Goal: Task Accomplishment & Management: Use online tool/utility

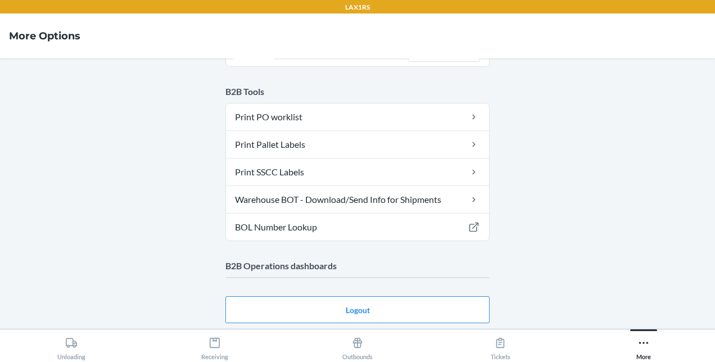
scroll to position [102, 0]
click at [409, 304] on button "Logout" at bounding box center [357, 308] width 264 height 27
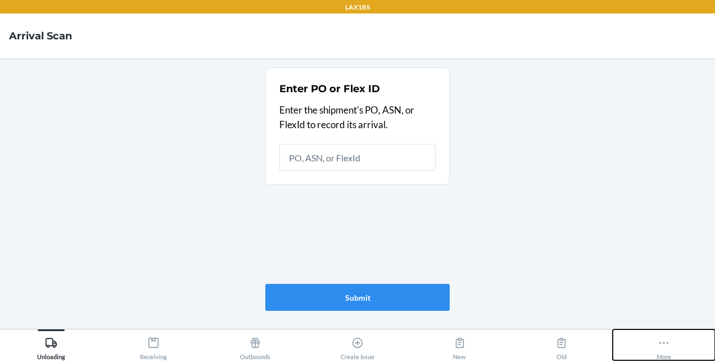
click at [679, 340] on button "More" at bounding box center [664, 344] width 102 height 31
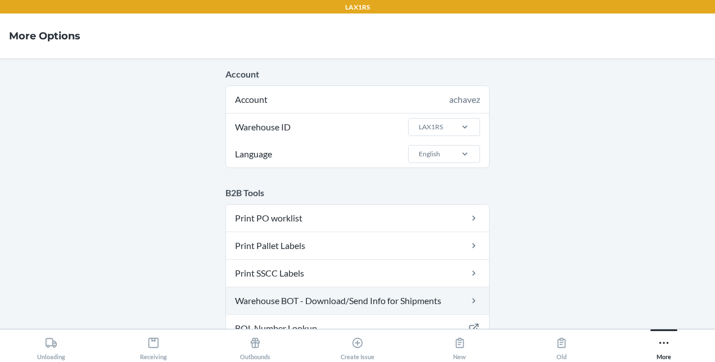
click at [426, 298] on link "Warehouse BOT - Download/Send Info for Shipments" at bounding box center [357, 300] width 263 height 27
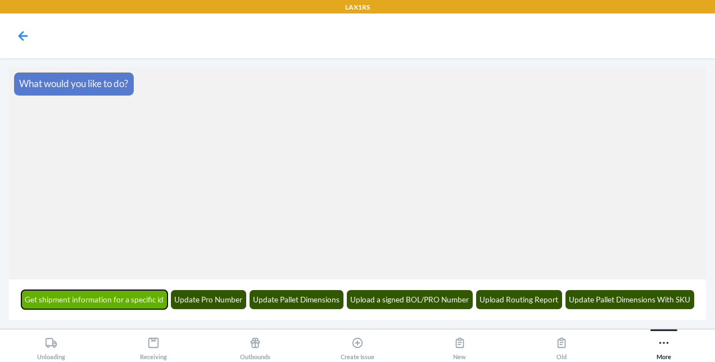
click at [136, 298] on button "Get shipment information for a specific id" at bounding box center [94, 299] width 147 height 19
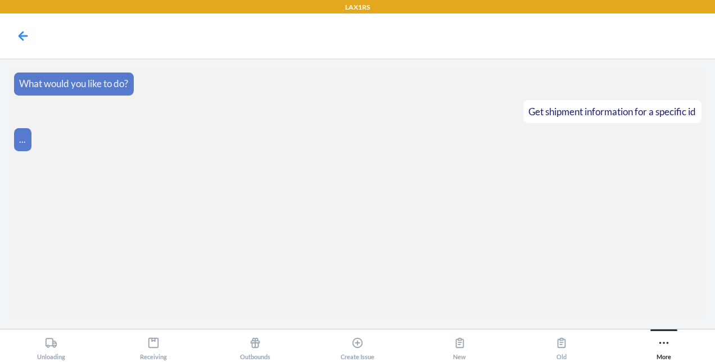
click at [548, 329] on div "Unloading Receiving Outbounds Create Issue New Old More" at bounding box center [357, 345] width 715 height 33
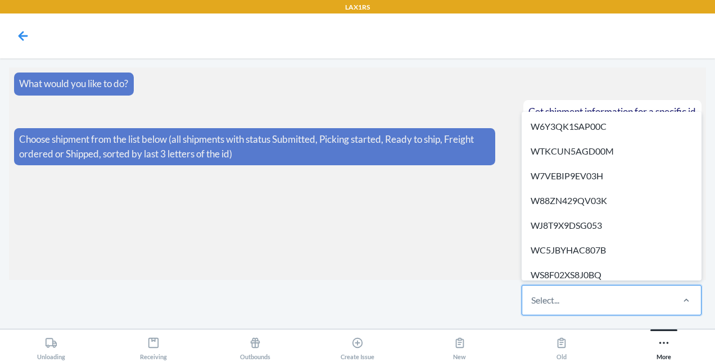
click at [600, 299] on div "Select..." at bounding box center [597, 300] width 150 height 29
click at [532, 299] on input "option W6Y3QK1SAP00C focused, 1 of 605. 605 results available. Use Up and Down …" at bounding box center [531, 299] width 1 height 13
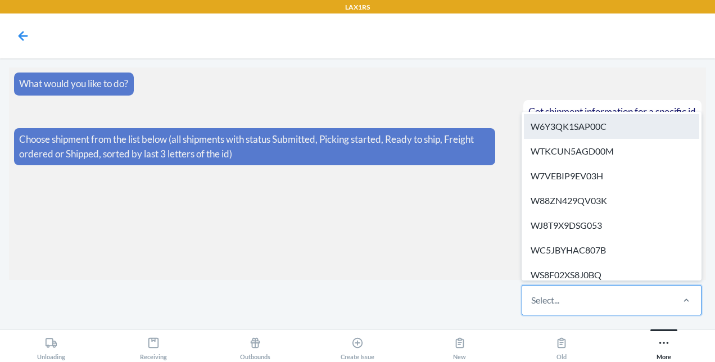
click at [594, 129] on div "W6Y3QK1SAP00C" at bounding box center [611, 126] width 175 height 25
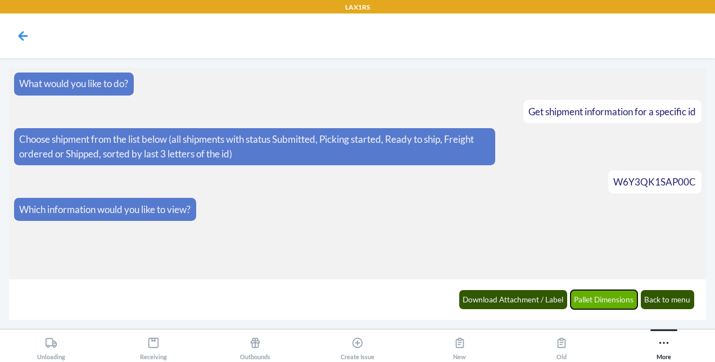
click at [598, 297] on button "Pallet Dimensions" at bounding box center [604, 299] width 67 height 19
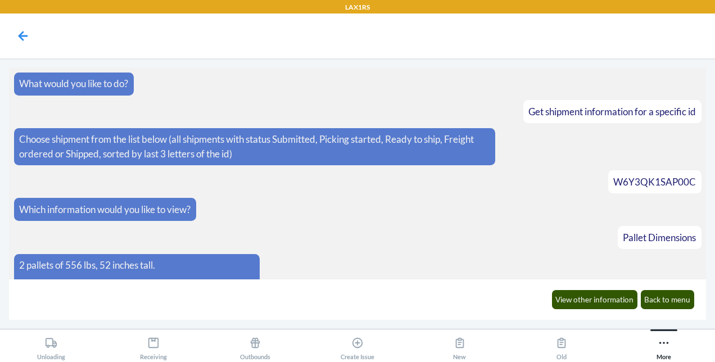
scroll to position [184, 0]
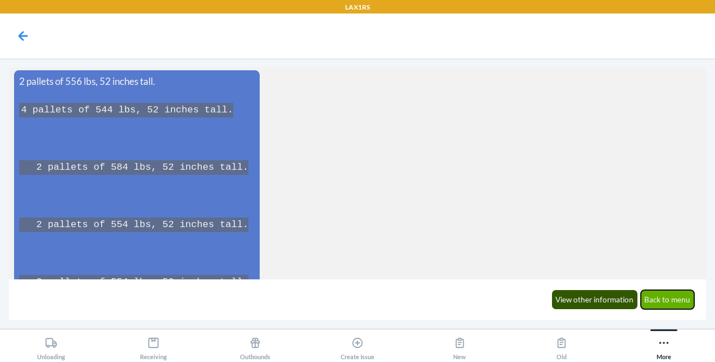
click at [667, 300] on button "Back to menu" at bounding box center [668, 299] width 54 height 19
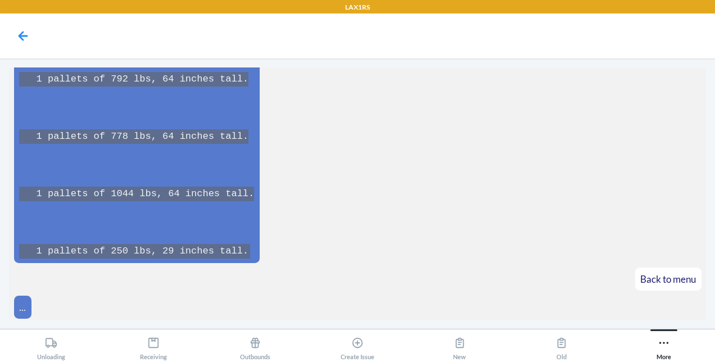
scroll to position [1287, 0]
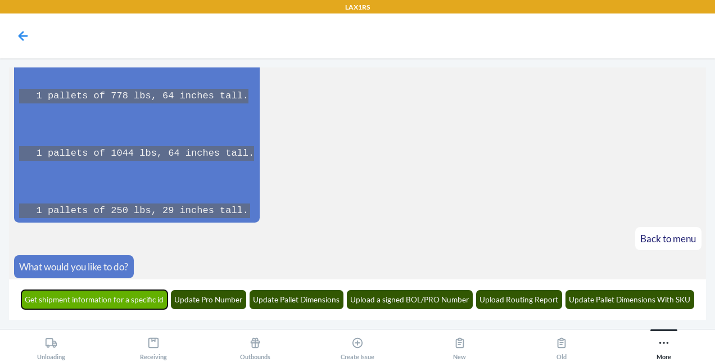
click at [143, 296] on button "Get shipment information for a specific id" at bounding box center [94, 299] width 147 height 19
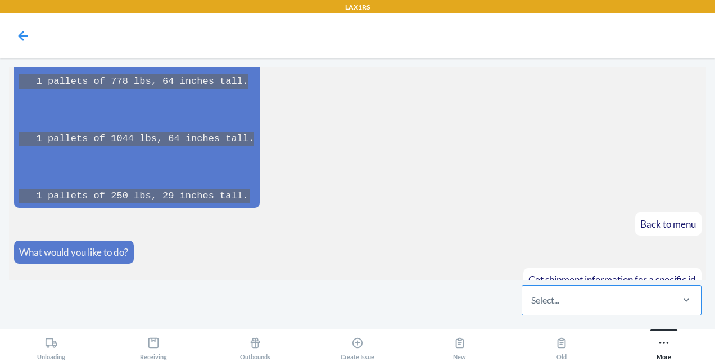
scroll to position [1356, 0]
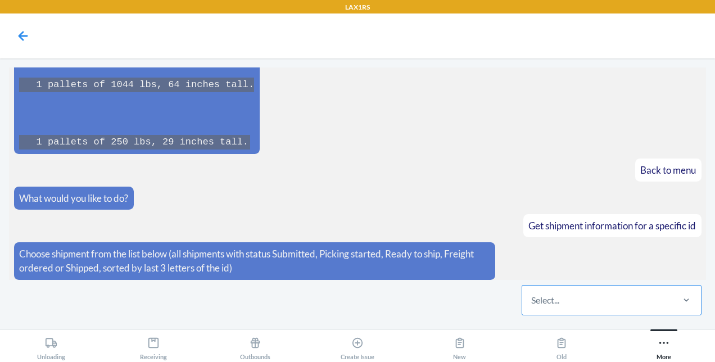
click at [568, 302] on div "Select..." at bounding box center [597, 300] width 150 height 29
click at [532, 302] on input "Select..." at bounding box center [531, 299] width 1 height 13
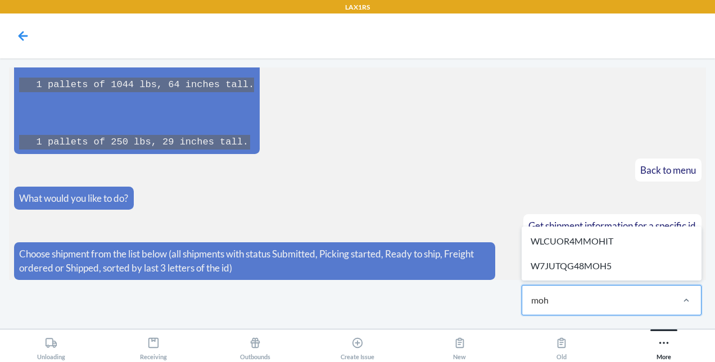
type input "moh5"
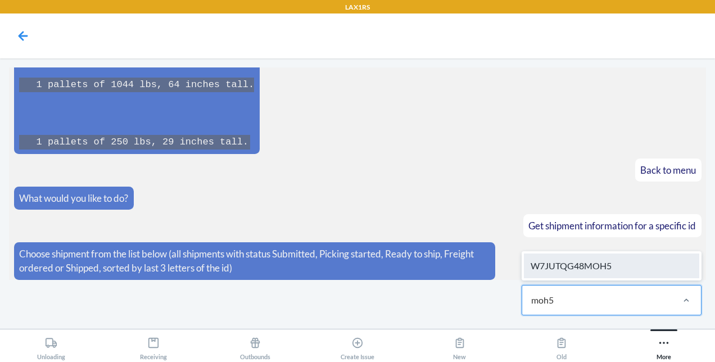
click at [577, 264] on div "W7JUTQG48MOH5" at bounding box center [611, 266] width 175 height 25
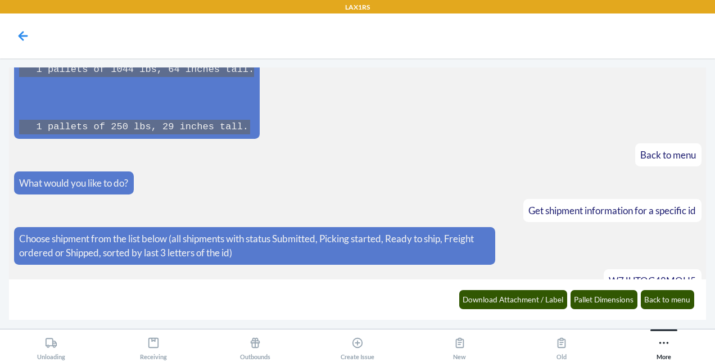
scroll to position [1411, 0]
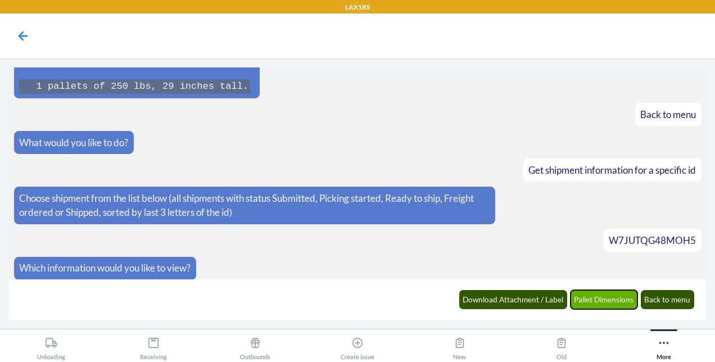
click at [600, 297] on button "Pallet Dimensions" at bounding box center [604, 299] width 67 height 19
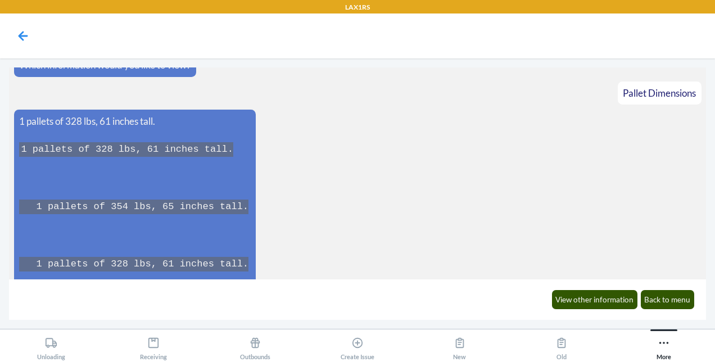
scroll to position [1600, 0]
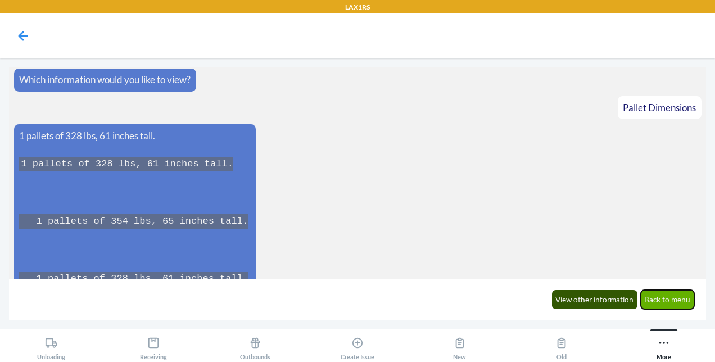
click at [675, 296] on button "Back to menu" at bounding box center [668, 299] width 54 height 19
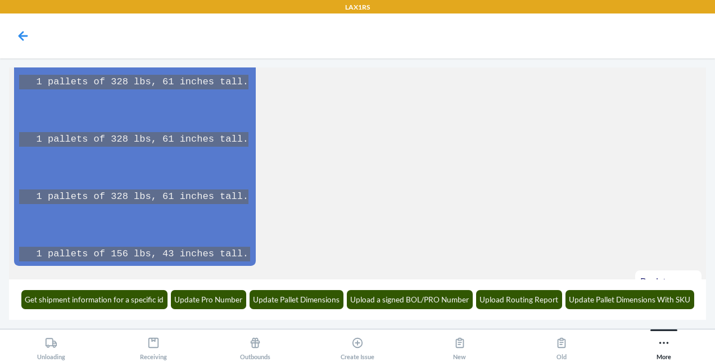
scroll to position [1894, 0]
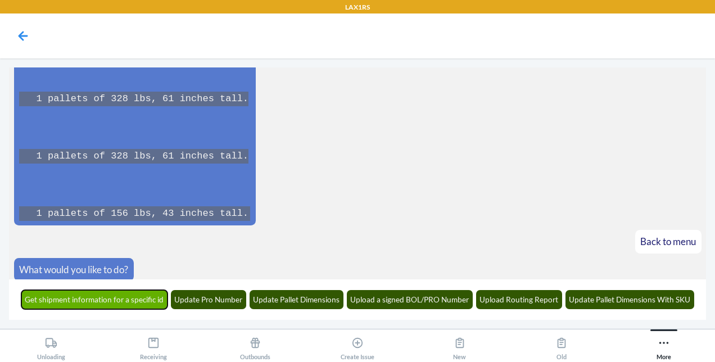
click at [103, 295] on button "Get shipment information for a specific id" at bounding box center [94, 299] width 147 height 19
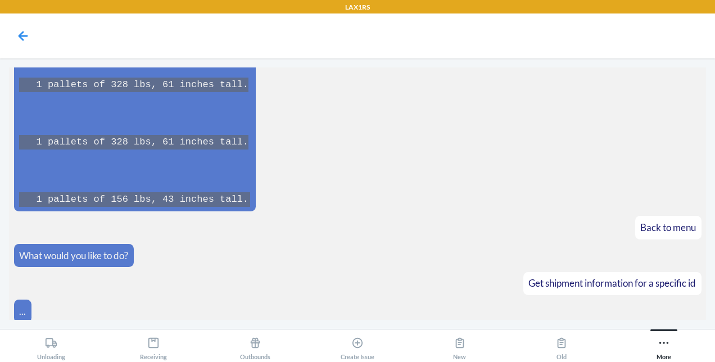
scroll to position [1963, 0]
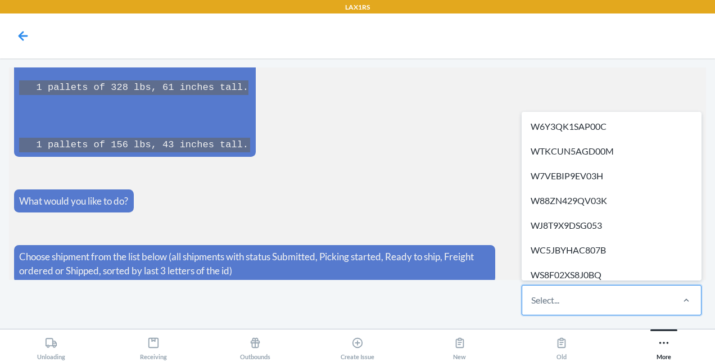
click at [556, 298] on div "Select..." at bounding box center [545, 299] width 28 height 13
click at [532, 298] on input "option W6Y3QK1SAP00C focused, 1 of 605. 605 results available. Use Up and Down …" at bounding box center [531, 299] width 1 height 13
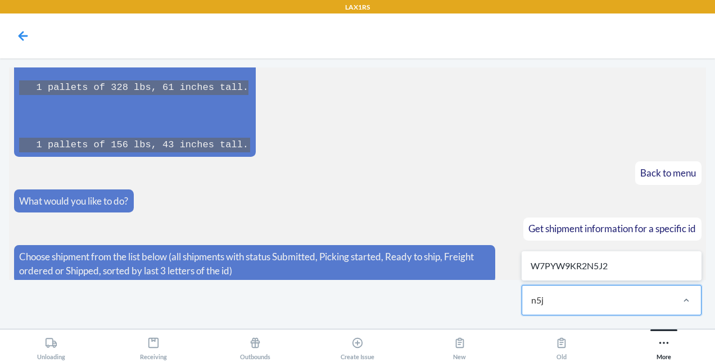
type input "n5j2"
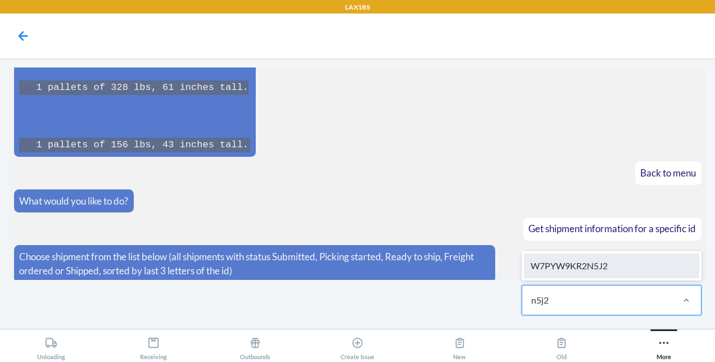
click at [592, 269] on div "W7PYW9KR2N5J2" at bounding box center [611, 266] width 175 height 25
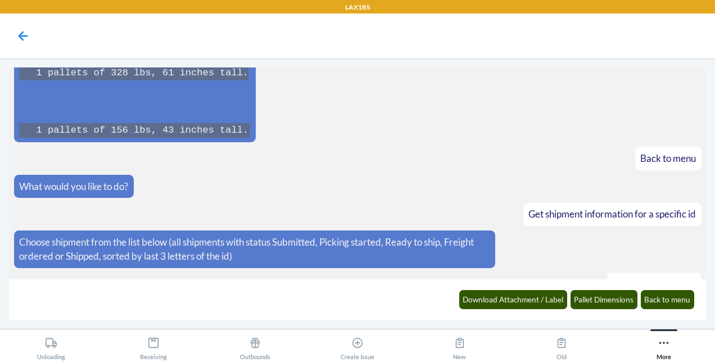
scroll to position [2018, 0]
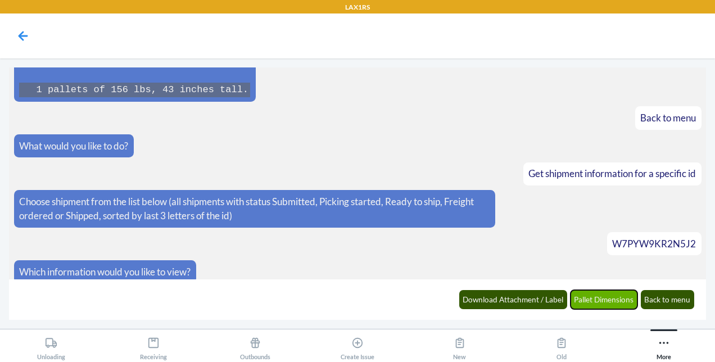
click at [597, 298] on button "Pallet Dimensions" at bounding box center [604, 299] width 67 height 19
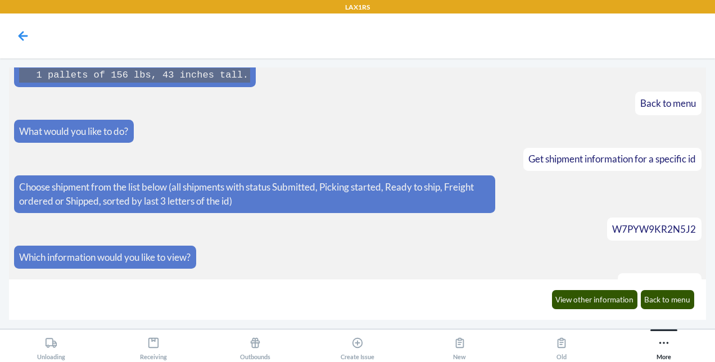
scroll to position [2258, 0]
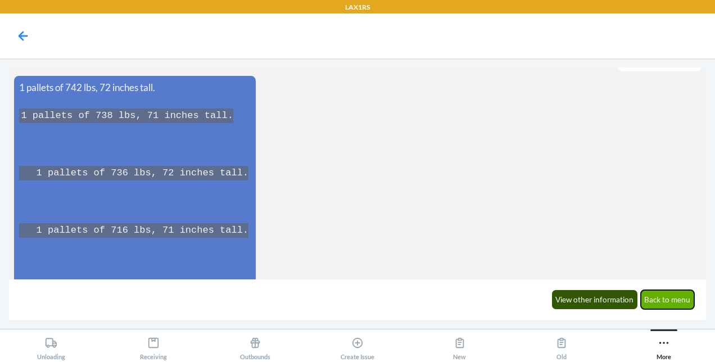
click at [672, 299] on button "Back to menu" at bounding box center [668, 299] width 54 height 19
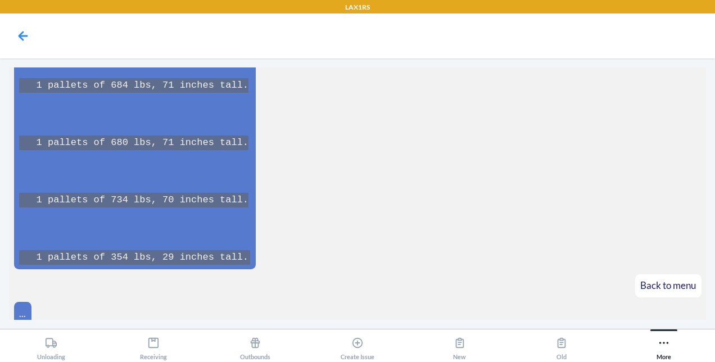
scroll to position [2730, 0]
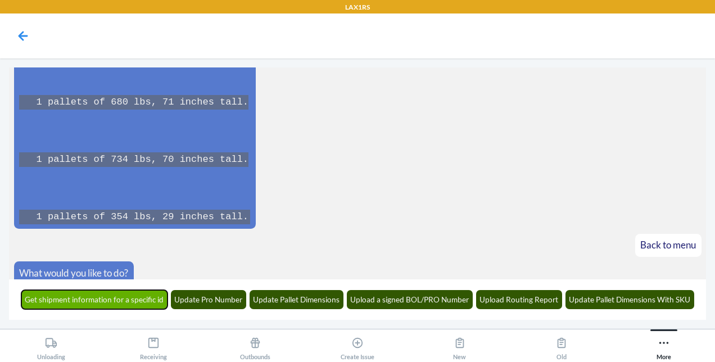
click at [121, 301] on button "Get shipment information for a specific id" at bounding box center [94, 299] width 147 height 19
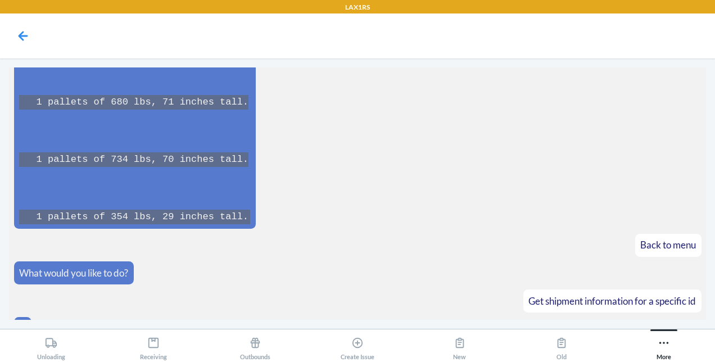
scroll to position [2745, 0]
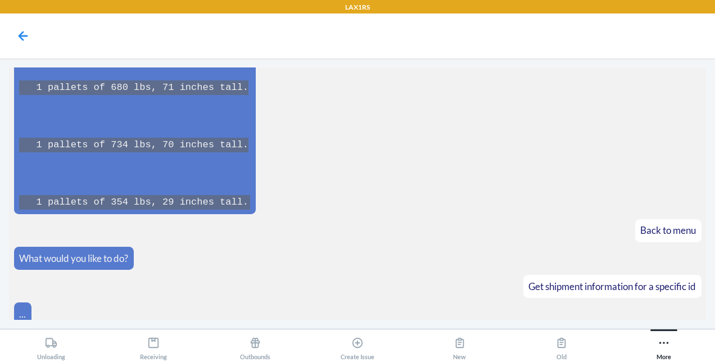
click at [121, 302] on article "..." at bounding box center [357, 313] width 687 height 23
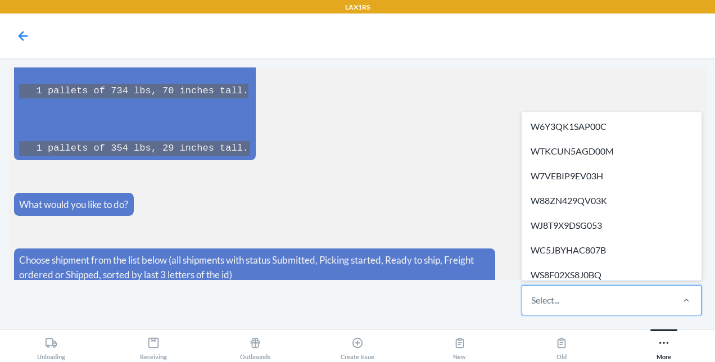
click at [576, 291] on div "Select..." at bounding box center [597, 300] width 150 height 29
click at [532, 293] on input "option W6Y3QK1SAP00C focused, 1 of 605. 605 results available. Use Up and Down …" at bounding box center [531, 299] width 1 height 13
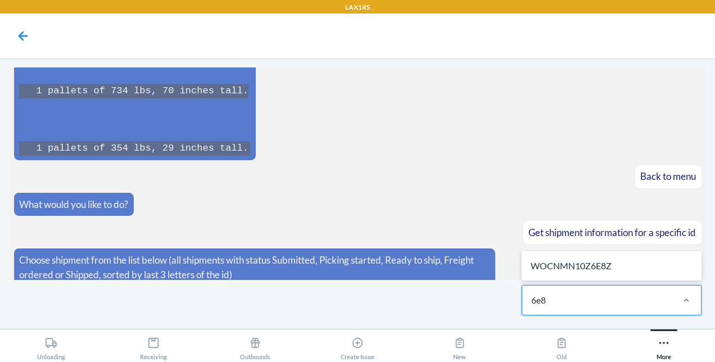
type input "6e8z"
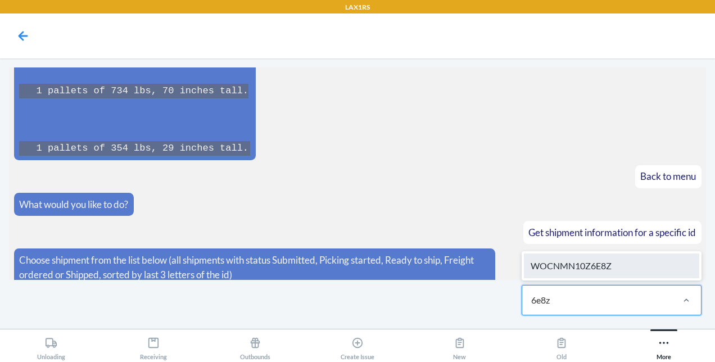
click at [594, 261] on div "WOCNMN10Z6E8Z" at bounding box center [611, 266] width 175 height 25
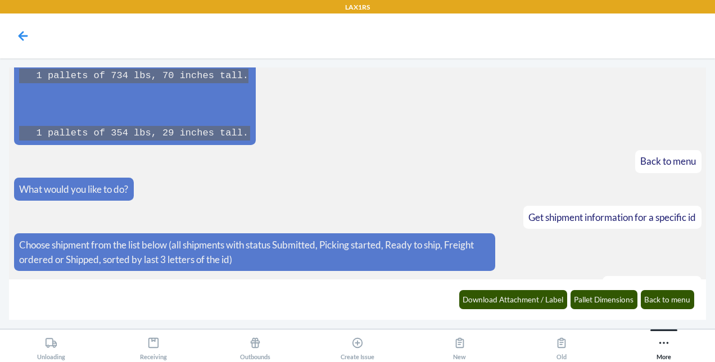
scroll to position [2854, 0]
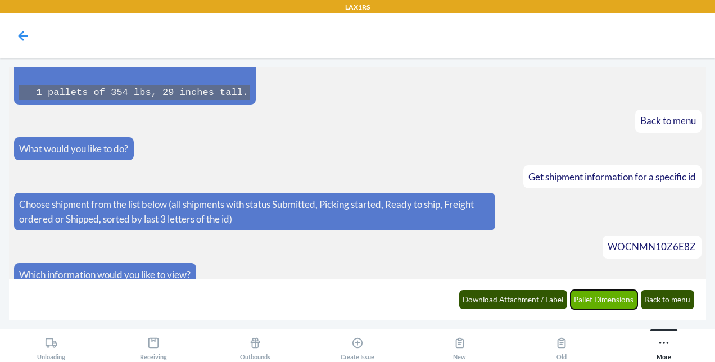
click at [612, 301] on button "Pallet Dimensions" at bounding box center [604, 299] width 67 height 19
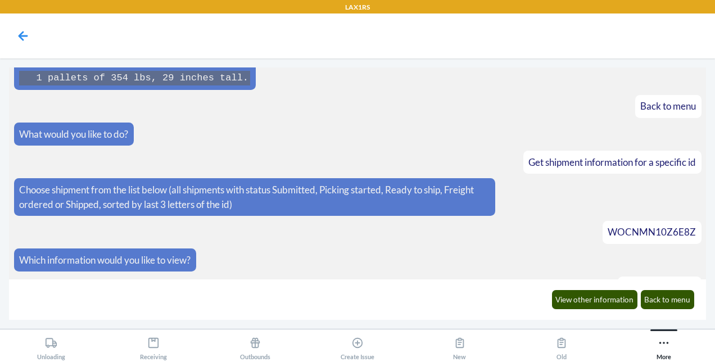
scroll to position [2996, 0]
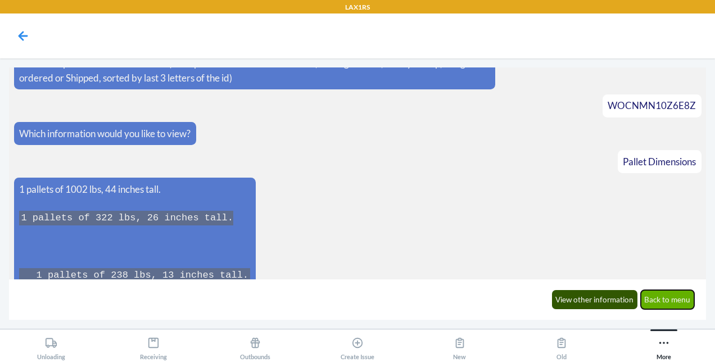
click at [666, 299] on button "Back to menu" at bounding box center [668, 299] width 54 height 19
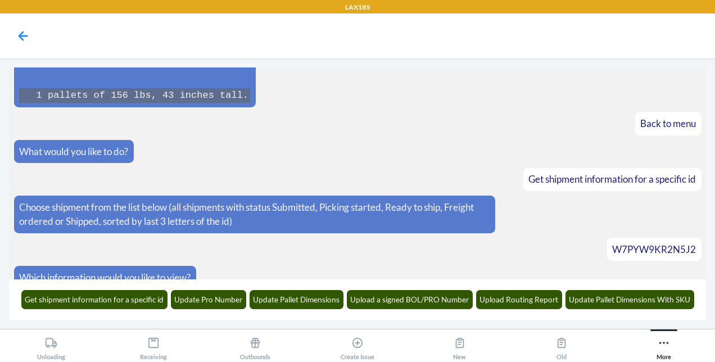
scroll to position [2018, 0]
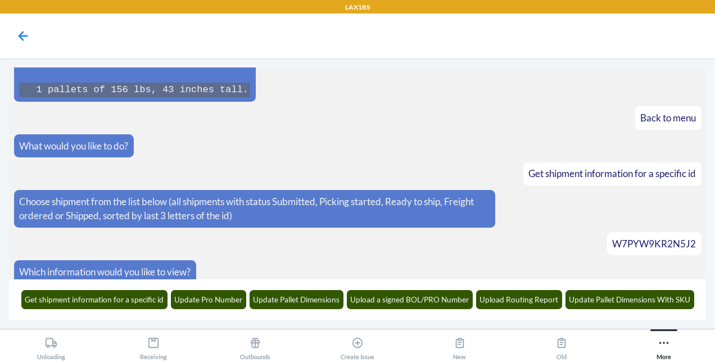
drag, startPoint x: 654, startPoint y: 237, endPoint x: 654, endPoint y: 258, distance: 21.4
click at [654, 260] on article "Which information would you like to view?" at bounding box center [357, 271] width 687 height 23
click at [657, 238] on span "W7PYW9KR2N5J2" at bounding box center [654, 244] width 84 height 12
copy span "W7PYW9KR2N5J2"
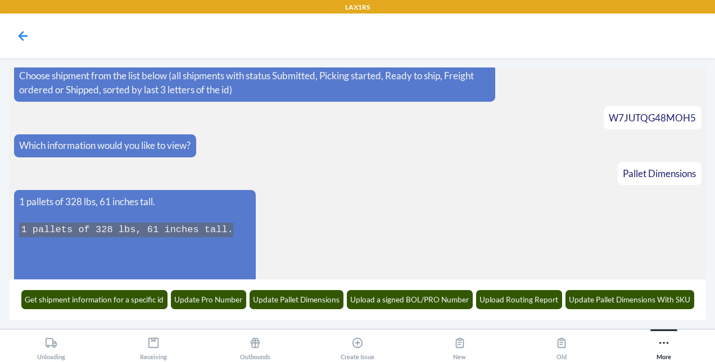
scroll to position [1500, 0]
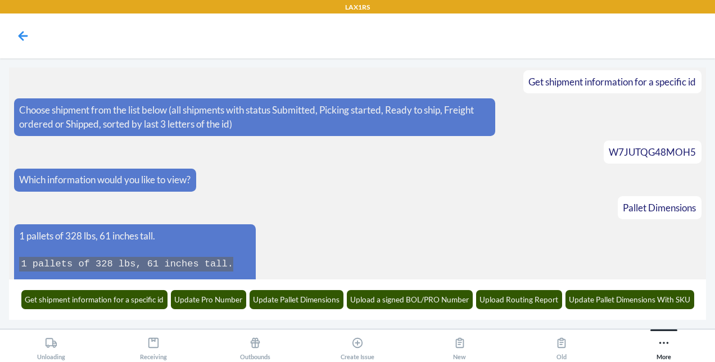
click at [666, 146] on span "W7JUTQG48MOH5" at bounding box center [652, 152] width 87 height 12
copy span "W7JUTQG48MOH5"
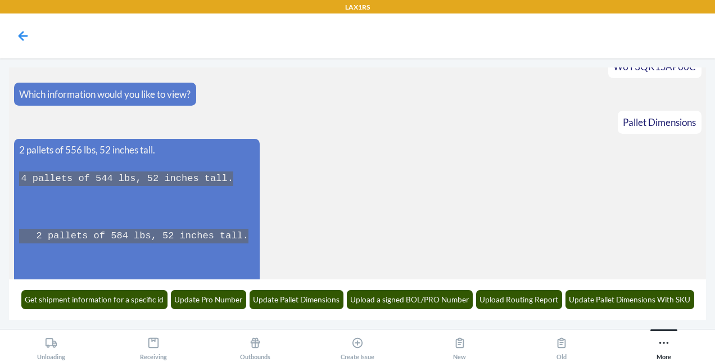
scroll to position [98, 0]
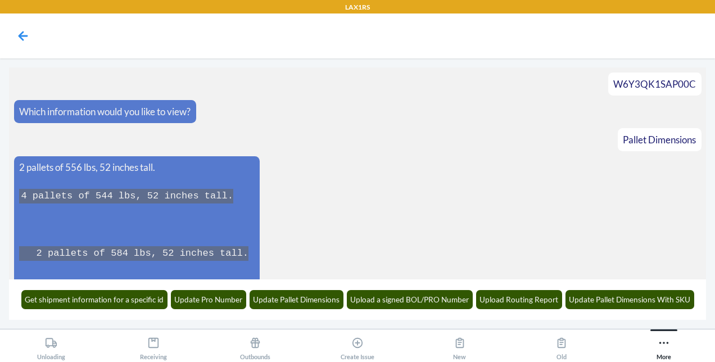
click at [668, 82] on span "W6Y3QK1SAP00C" at bounding box center [654, 84] width 83 height 12
copy span "W6Y3QK1SAP00C"
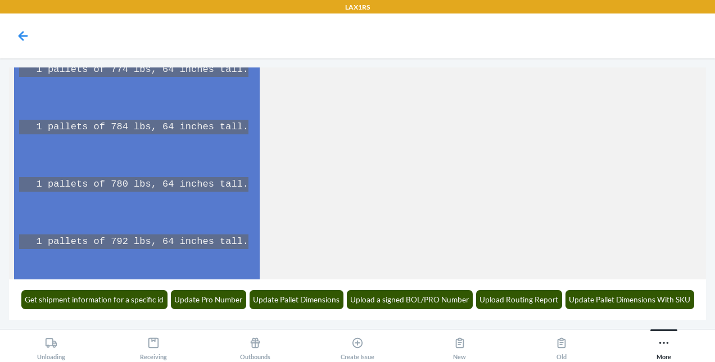
scroll to position [3051, 0]
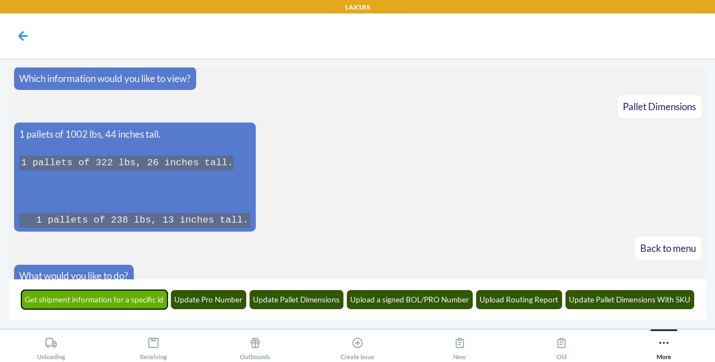
click at [91, 299] on button "Get shipment information for a specific id" at bounding box center [94, 299] width 147 height 19
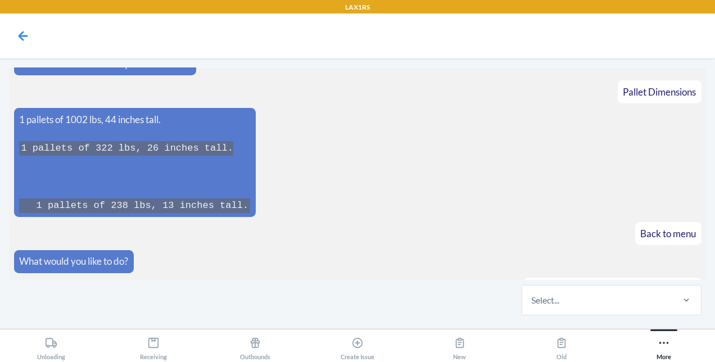
scroll to position [3119, 0]
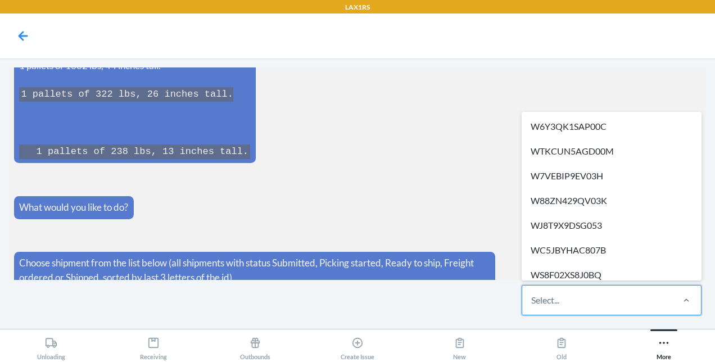
click at [565, 297] on div "Select..." at bounding box center [597, 300] width 150 height 29
click at [532, 297] on input "option W6Y3QK1SAP00C focused, 1 of 605. 605 results available. Use Up and Down …" at bounding box center [531, 299] width 1 height 13
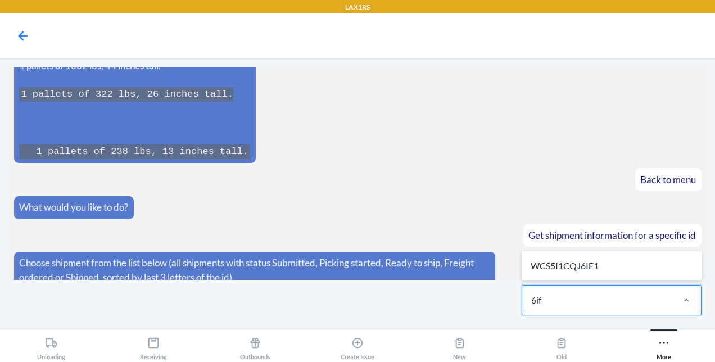
type input "6if1"
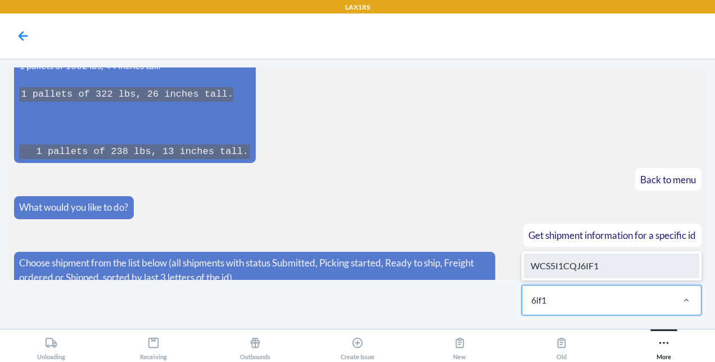
click at [568, 274] on div "WCS5I1CQJ6IF1" at bounding box center [611, 266] width 175 height 25
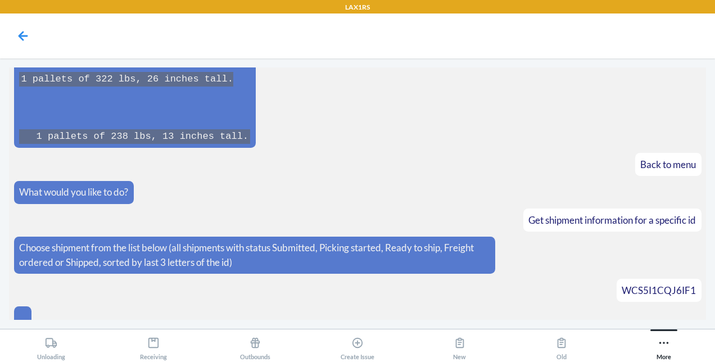
scroll to position [3175, 0]
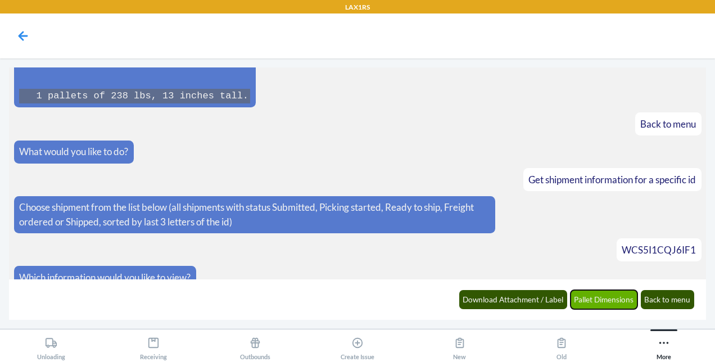
click at [610, 295] on button "Pallet Dimensions" at bounding box center [604, 299] width 67 height 19
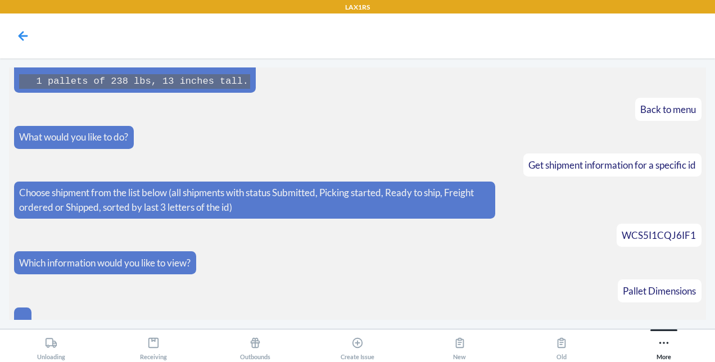
scroll to position [3373, 0]
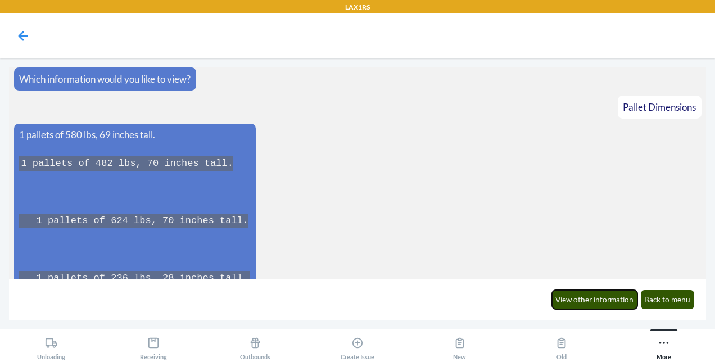
click at [610, 295] on button "View other information" at bounding box center [595, 299] width 86 height 19
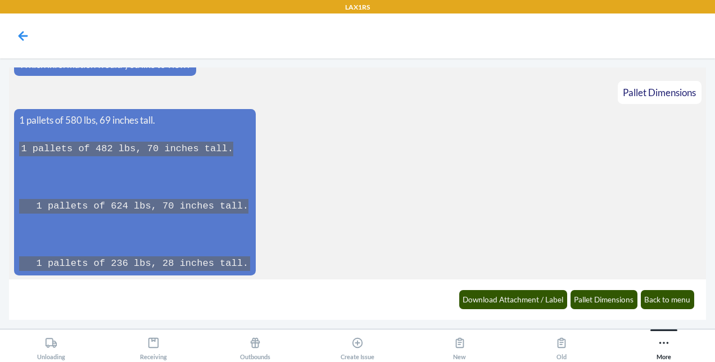
scroll to position [3428, 0]
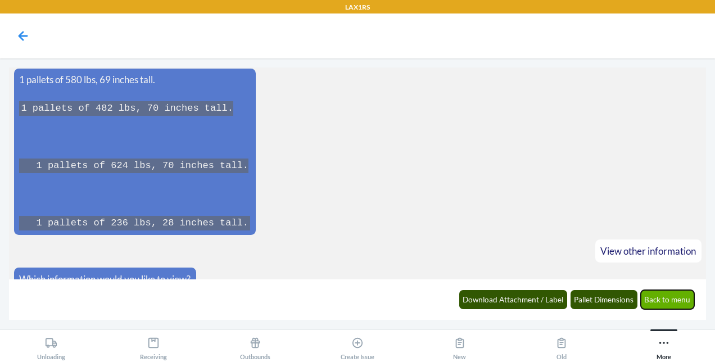
click at [665, 295] on button "Back to menu" at bounding box center [668, 299] width 54 height 19
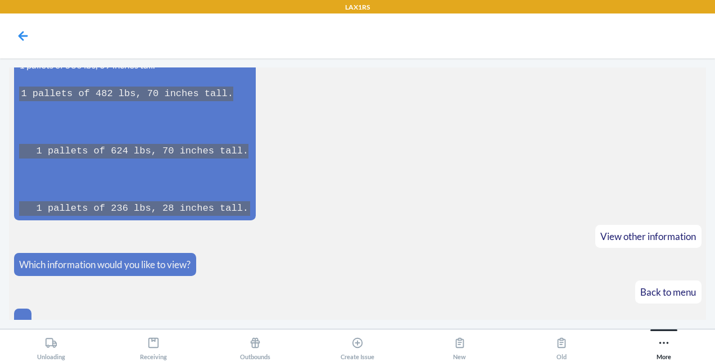
scroll to position [3483, 0]
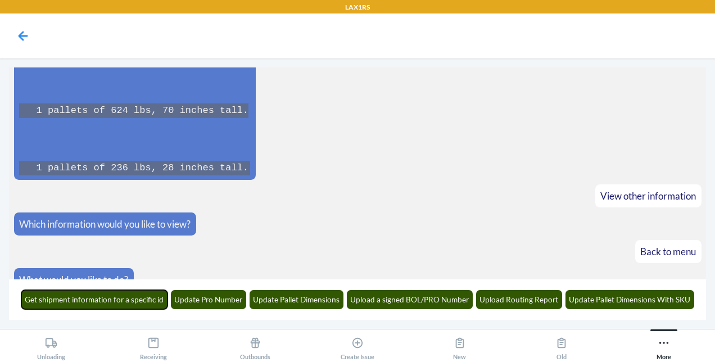
drag, startPoint x: 132, startPoint y: 301, endPoint x: 464, endPoint y: 274, distance: 333.3
click at [464, 274] on main "What would you like to do? Get shipment information for a specific id Choose sh…" at bounding box center [357, 193] width 697 height 252
click at [146, 307] on button "Get shipment information for a specific id" at bounding box center [94, 299] width 147 height 19
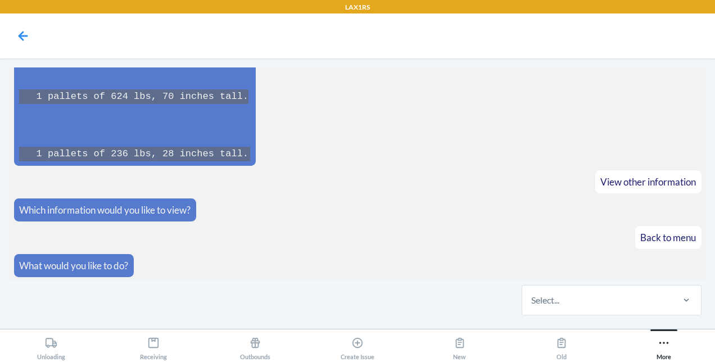
scroll to position [3552, 0]
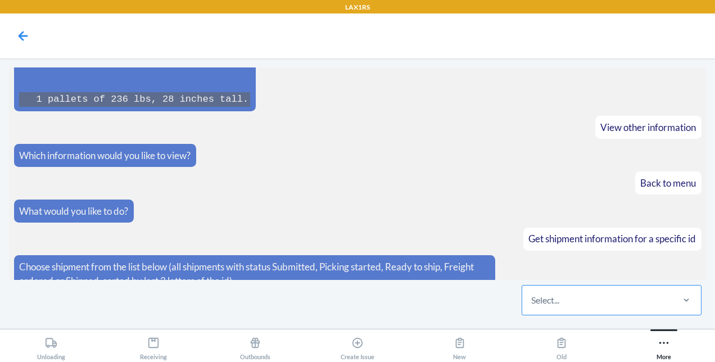
click at [572, 299] on div "Select..." at bounding box center [597, 300] width 150 height 29
click at [532, 299] on input "Select..." at bounding box center [531, 299] width 1 height 13
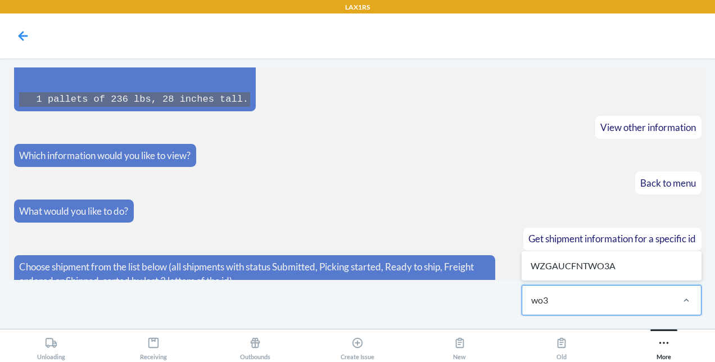
type input "wo3a"
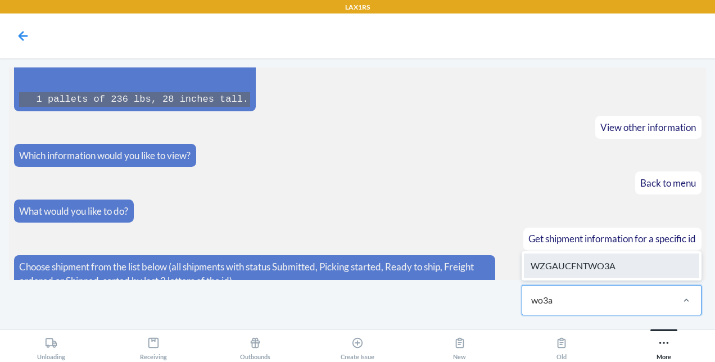
click at [591, 263] on div "WZGAUCFNTWO3A" at bounding box center [611, 266] width 175 height 25
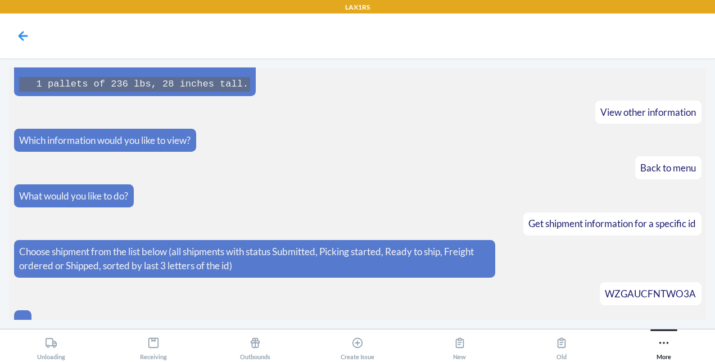
scroll to position [3608, 0]
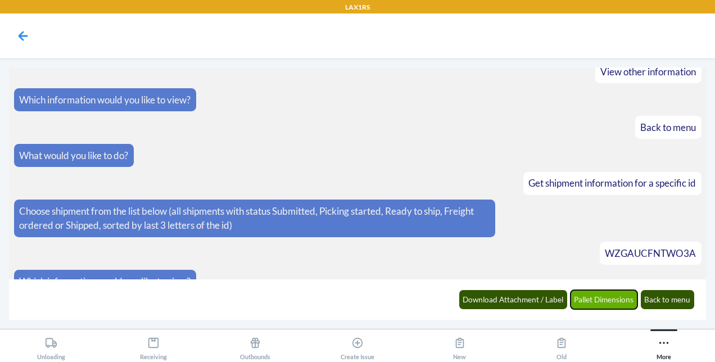
click at [613, 300] on button "Pallet Dimensions" at bounding box center [604, 299] width 67 height 19
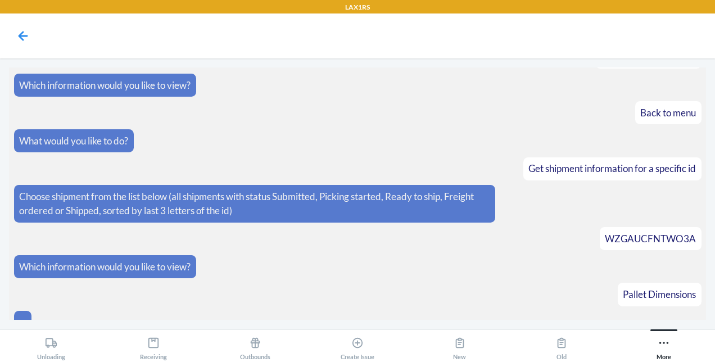
click at [613, 311] on article "..." at bounding box center [357, 322] width 687 height 23
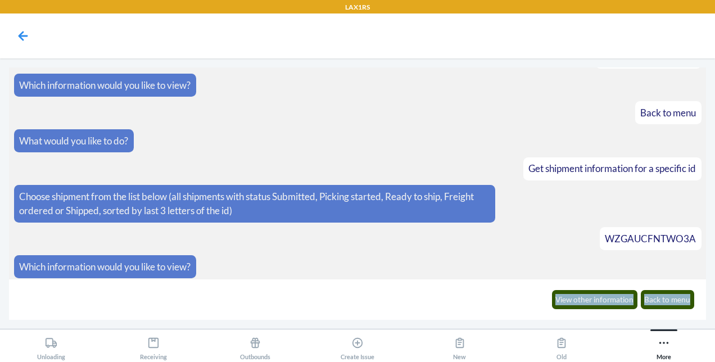
scroll to position [3663, 0]
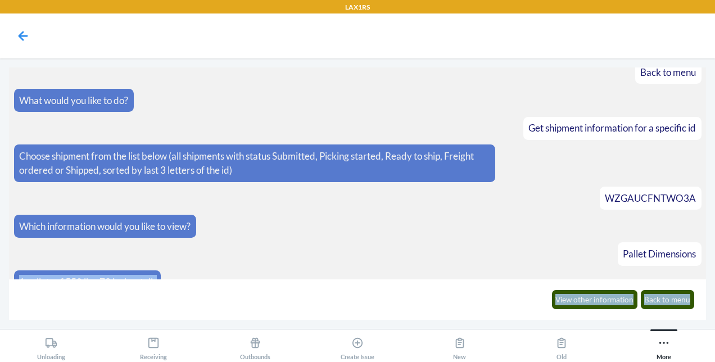
click at [358, 251] on section "What would you like to do? Get shipment information for a specific id Choose sh…" at bounding box center [357, 173] width 697 height 212
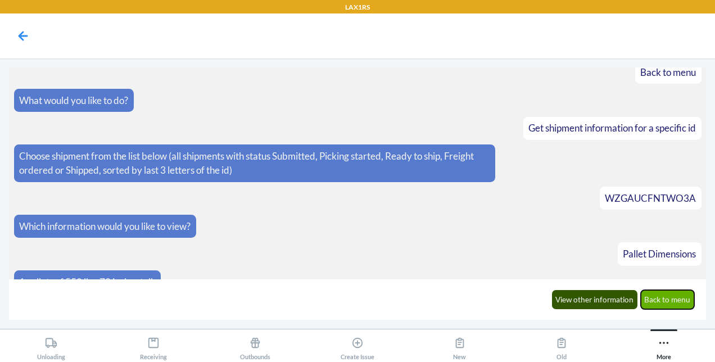
click at [675, 299] on button "Back to menu" at bounding box center [668, 299] width 54 height 19
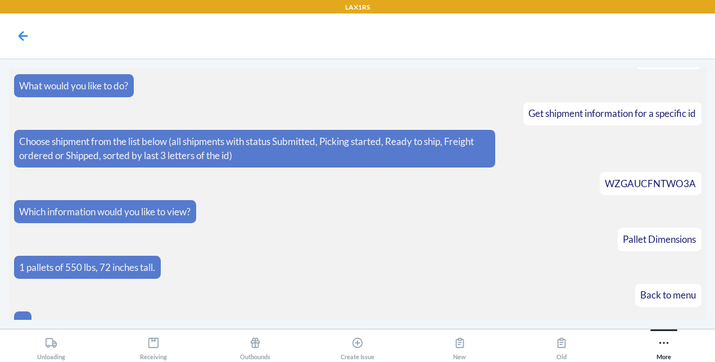
scroll to position [3718, 0]
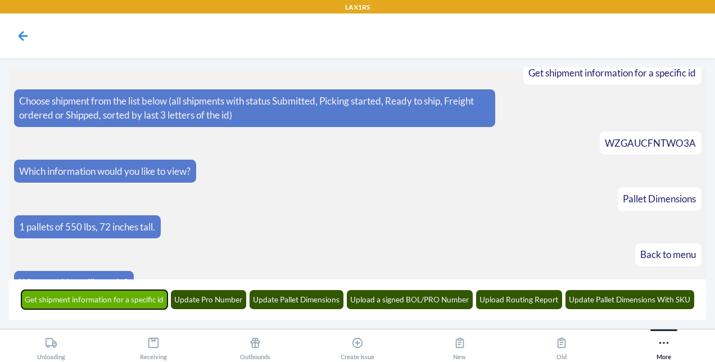
click at [130, 294] on button "Get shipment information for a specific id" at bounding box center [94, 299] width 147 height 19
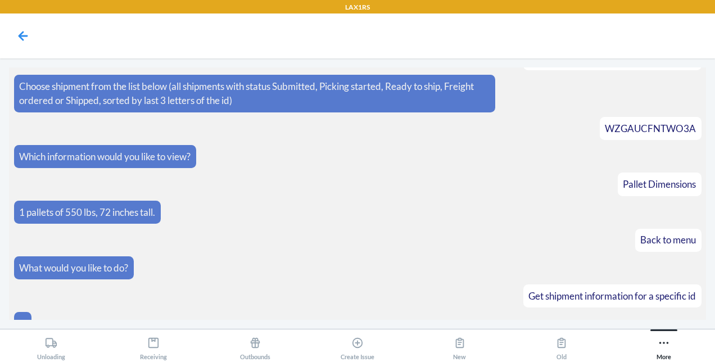
scroll to position [3786, 0]
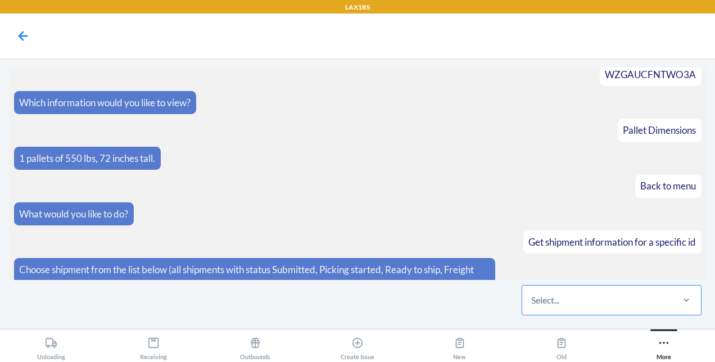
click at [543, 304] on div "Select..." at bounding box center [545, 299] width 28 height 13
click at [532, 304] on input "Select..." at bounding box center [531, 299] width 1 height 13
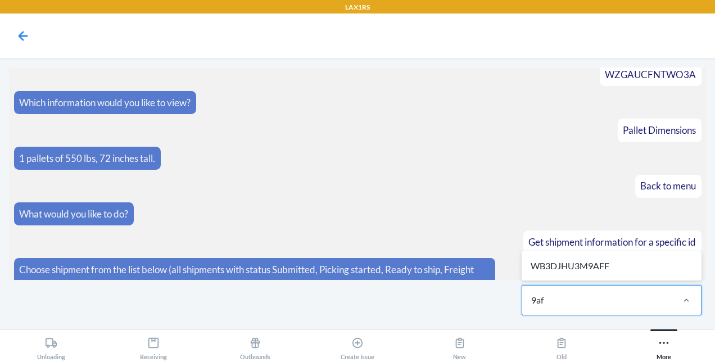
type input "9aff"
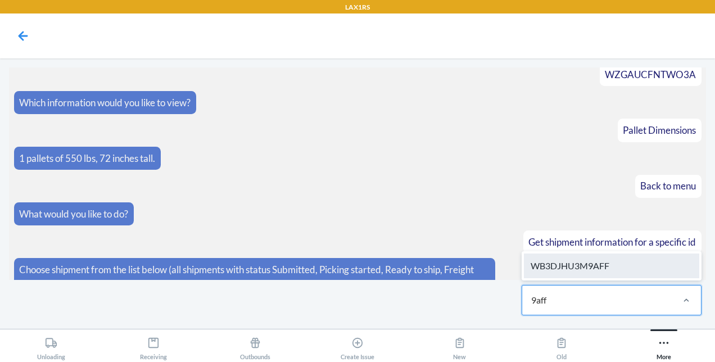
click at [577, 260] on div "WB3DJHU3M9AFF" at bounding box center [611, 266] width 175 height 25
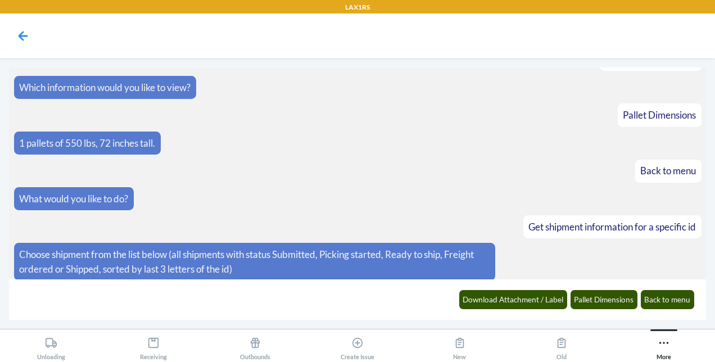
scroll to position [3842, 0]
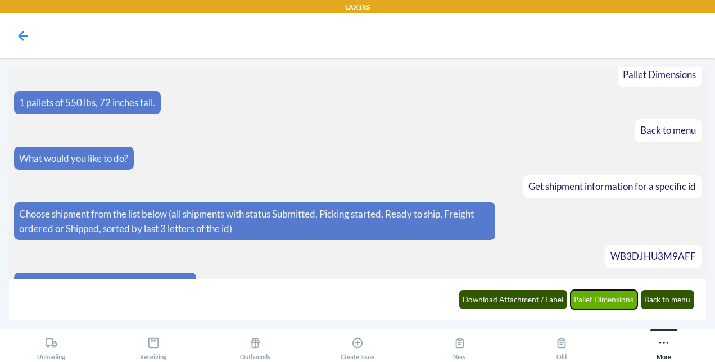
click at [596, 293] on button "Pallet Dimensions" at bounding box center [604, 299] width 67 height 19
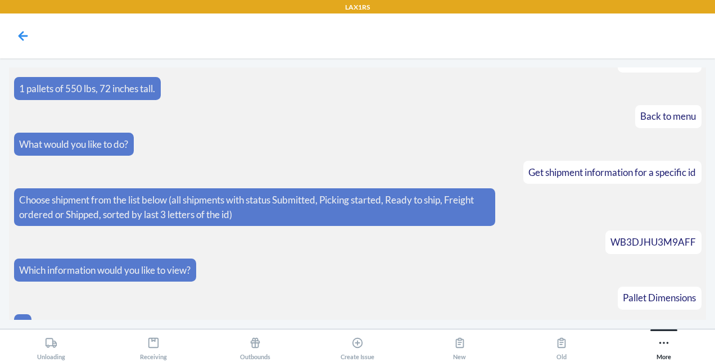
scroll to position [3983, 0]
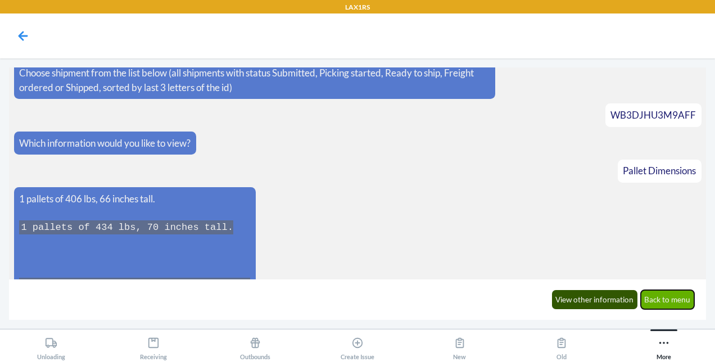
click at [673, 297] on button "Back to menu" at bounding box center [668, 299] width 54 height 19
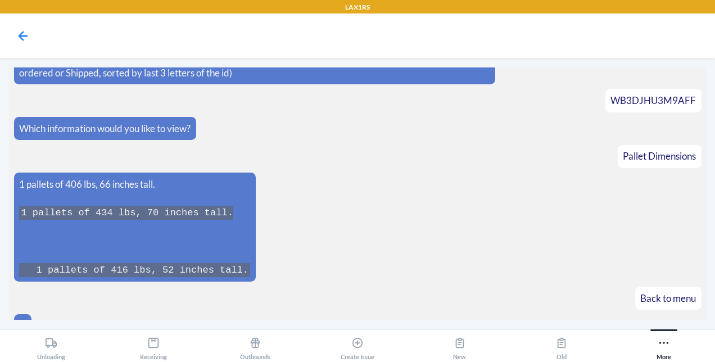
scroll to position [4038, 0]
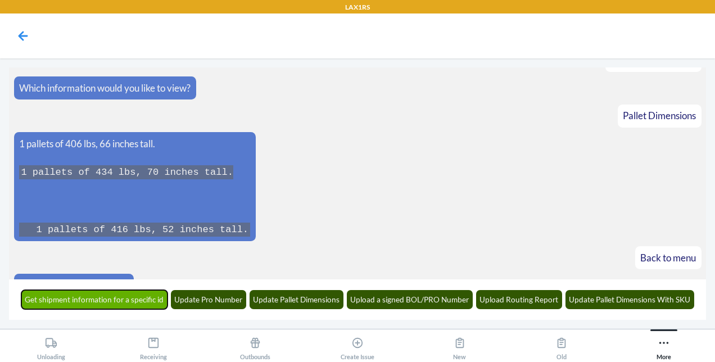
click at [141, 301] on button "Get shipment information for a specific id" at bounding box center [94, 299] width 147 height 19
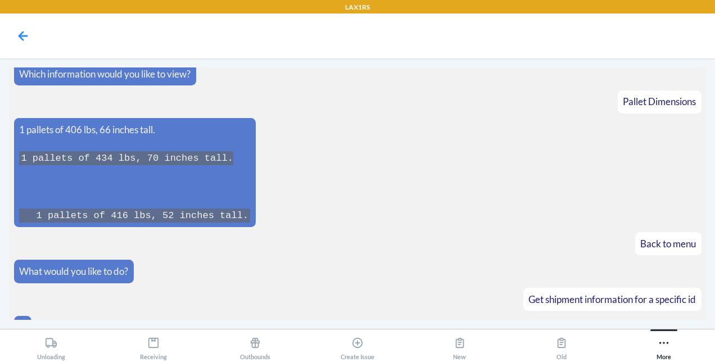
scroll to position [4107, 0]
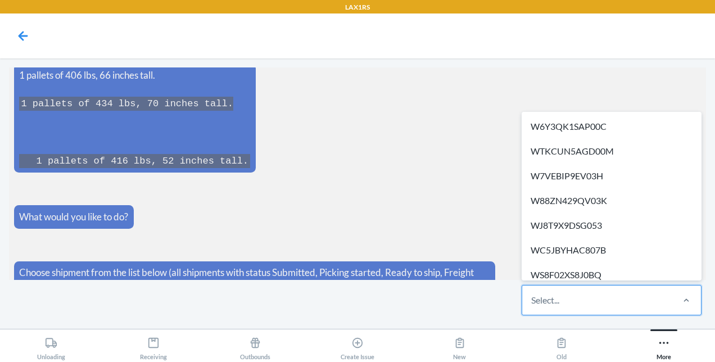
click at [579, 306] on div "Select..." at bounding box center [597, 300] width 150 height 29
click at [532, 306] on input "option W6Y3QK1SAP00C focused, 1 of 605. 605 results available. Use Up and Down …" at bounding box center [531, 299] width 1 height 13
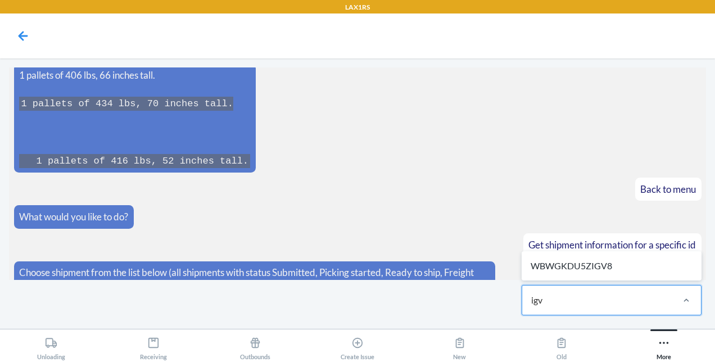
type input "igv8"
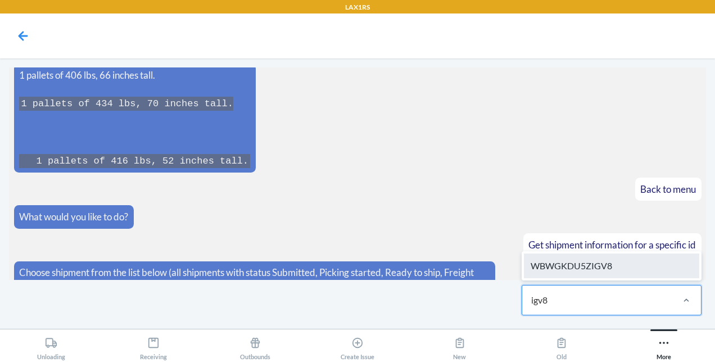
click at [590, 274] on div "WBWGKDU5ZIGV8" at bounding box center [611, 266] width 175 height 25
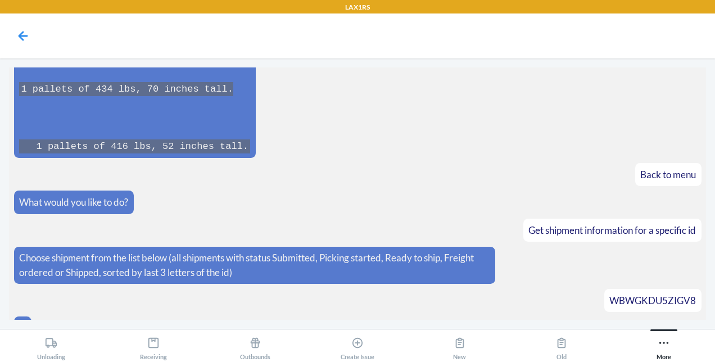
scroll to position [4162, 0]
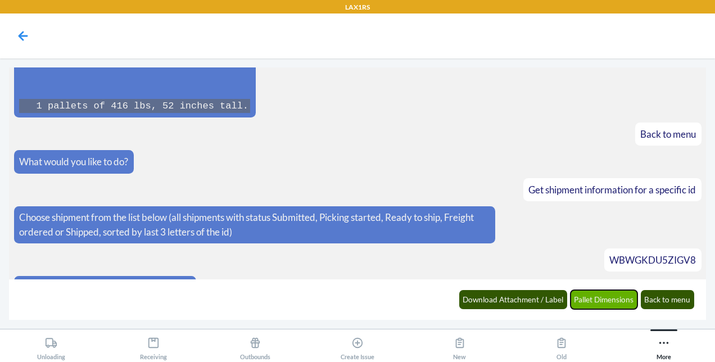
click at [605, 302] on button "Pallet Dimensions" at bounding box center [604, 299] width 67 height 19
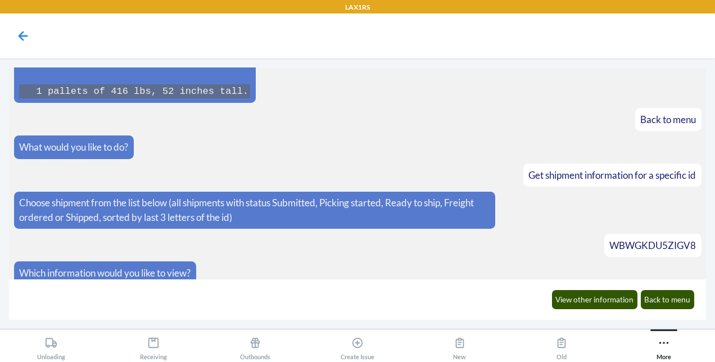
scroll to position [4217, 0]
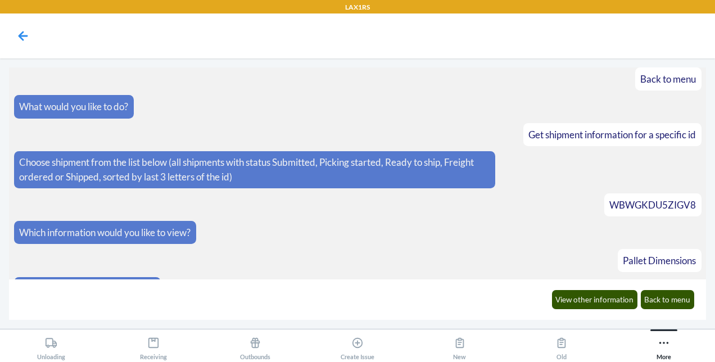
click at [664, 199] on span "WBWGKDU5ZIGV8" at bounding box center [652, 205] width 87 height 12
copy span "WBWGKDU5ZIGV8"
click at [677, 296] on button "Back to menu" at bounding box center [668, 299] width 54 height 19
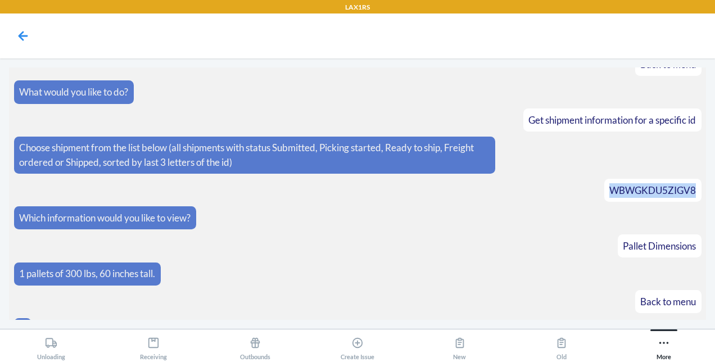
scroll to position [4272, 0]
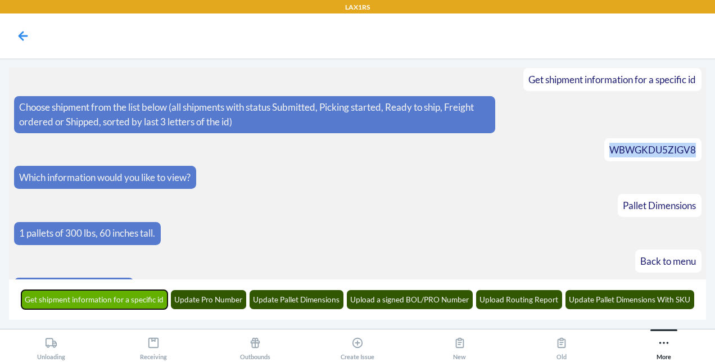
click at [162, 306] on button "Get shipment information for a specific id" at bounding box center [94, 299] width 147 height 19
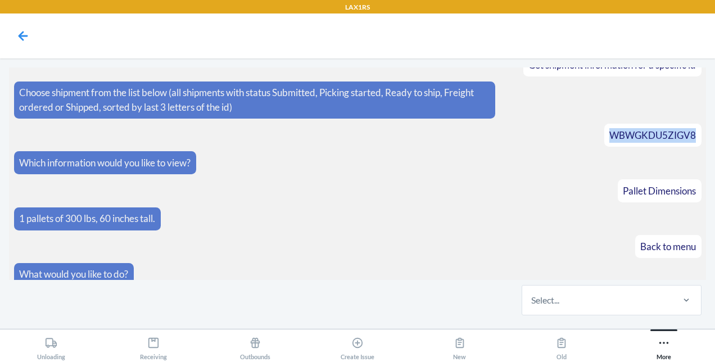
scroll to position [4341, 0]
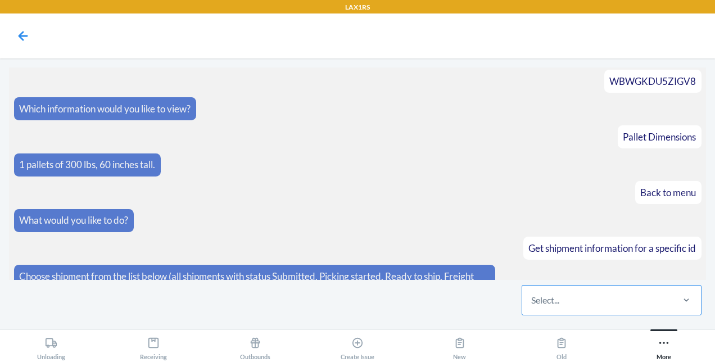
click at [540, 304] on div "Select..." at bounding box center [545, 299] width 28 height 13
click at [532, 304] on input "Select..." at bounding box center [531, 299] width 1 height 13
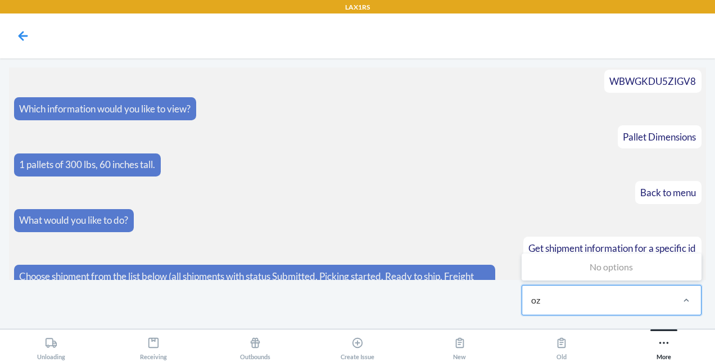
type input "o"
type input "0zpk"
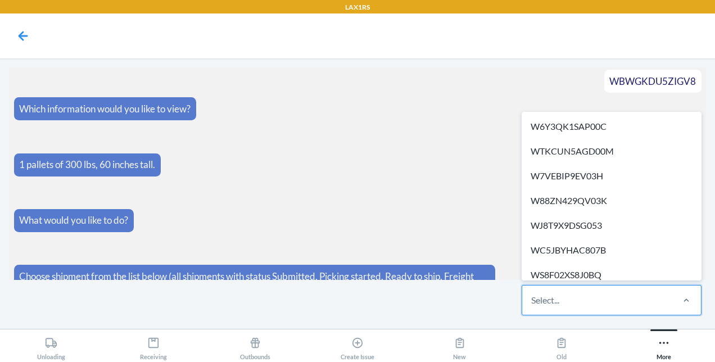
click at [597, 303] on div "Select..." at bounding box center [597, 300] width 150 height 29
click at [532, 303] on input "option W6Y3QK1SAP00C focused, 1 of 605. 605 results available. Use Up and Down …" at bounding box center [531, 299] width 1 height 13
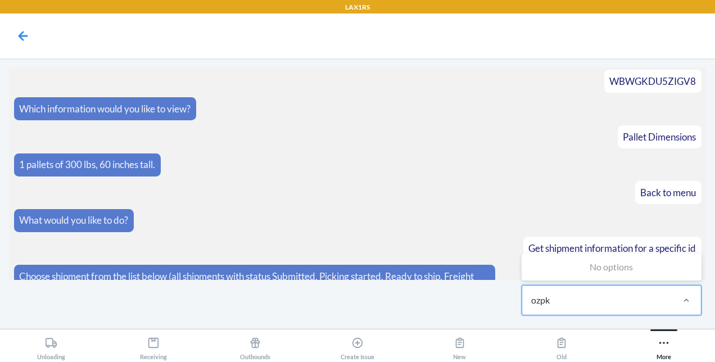
type input "ozpk"
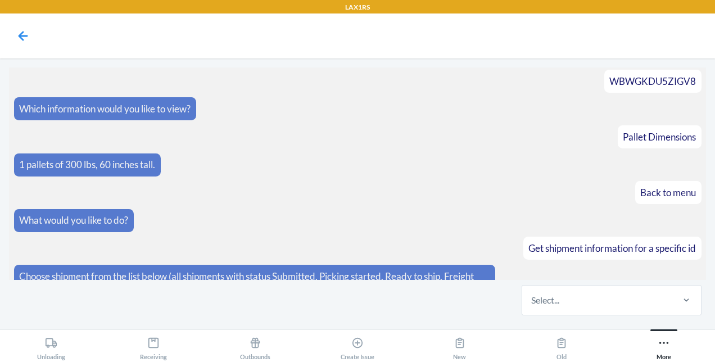
drag, startPoint x: 659, startPoint y: 345, endPoint x: 427, endPoint y: 304, distance: 235.8
click at [427, 304] on div "Select..." at bounding box center [357, 300] width 697 height 40
click at [655, 343] on button "More" at bounding box center [664, 344] width 102 height 31
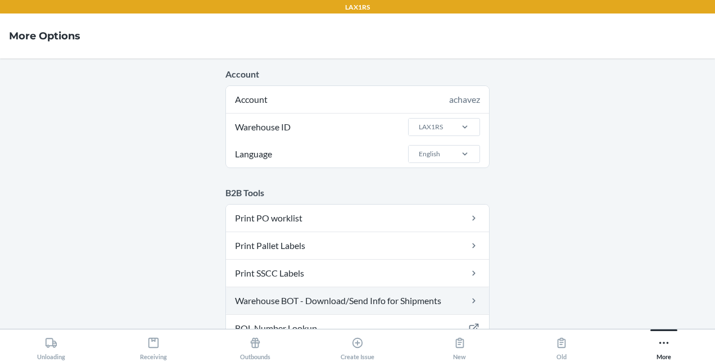
click at [320, 299] on link "Warehouse BOT - Download/Send Info for Shipments" at bounding box center [357, 300] width 263 height 27
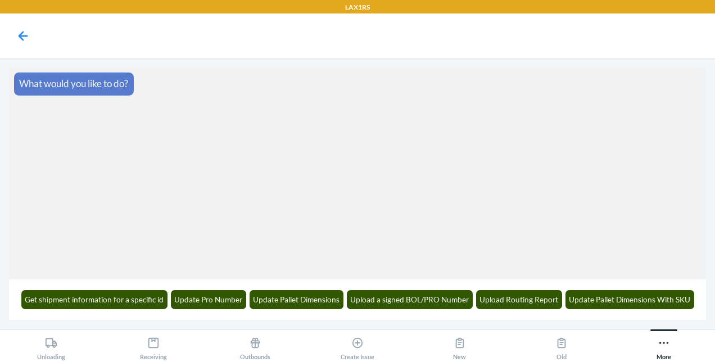
click at [321, 288] on div "Get shipment information for a specific id Update Pro Number Update Pallet Dime…" at bounding box center [357, 299] width 687 height 31
click at [319, 300] on button "Update Pallet Dimensions" at bounding box center [297, 299] width 94 height 19
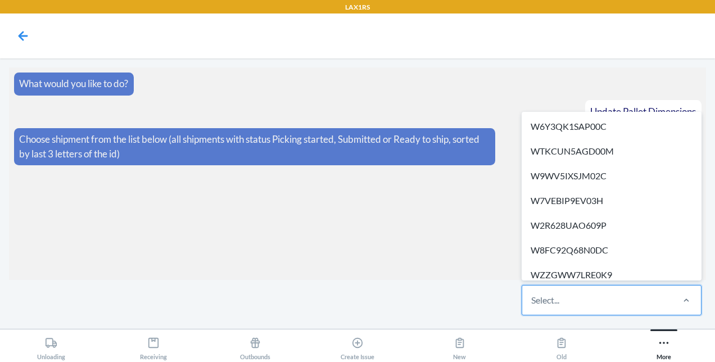
click at [571, 302] on div "Select..." at bounding box center [597, 300] width 150 height 29
click at [532, 302] on input "option W6Y3QK1SAP00C focused, 1 of 300. 300 results available. Use Up and Down …" at bounding box center [531, 299] width 1 height 13
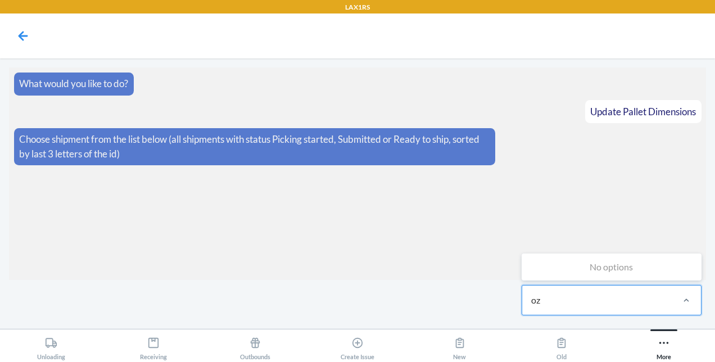
type input "o"
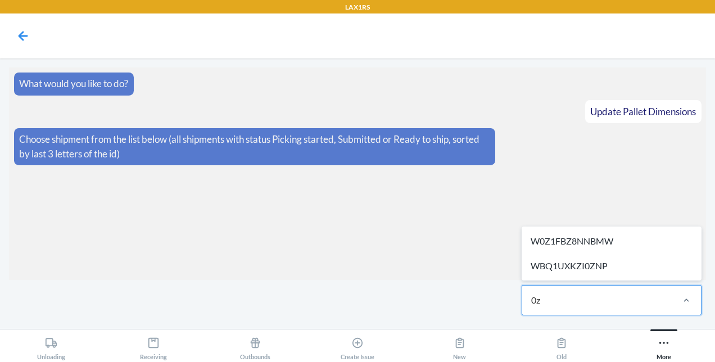
type input "0"
type input "oz"
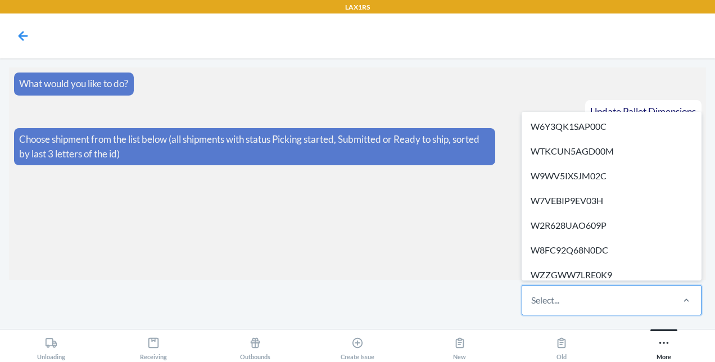
click at [550, 305] on div "Select..." at bounding box center [545, 299] width 28 height 13
click at [532, 305] on input "option W6Y3QK1SAP00C focused, 1 of 300. 300 results available. Use Up and Down …" at bounding box center [531, 299] width 1 height 13
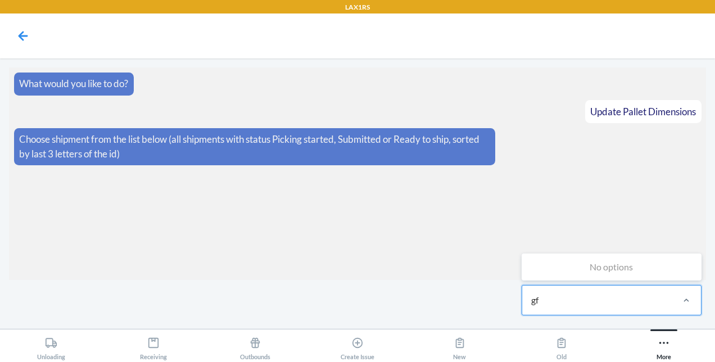
type input "g"
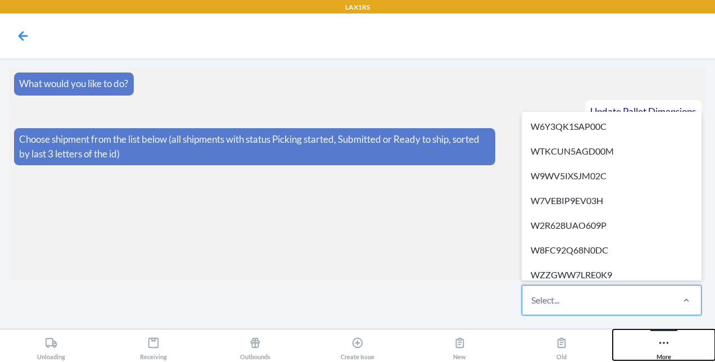
click at [661, 350] on div "More" at bounding box center [664, 346] width 15 height 28
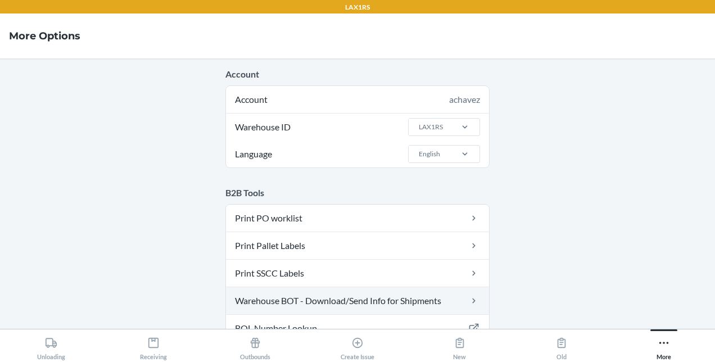
click at [390, 293] on link "Warehouse BOT - Download/Send Info for Shipments" at bounding box center [357, 300] width 263 height 27
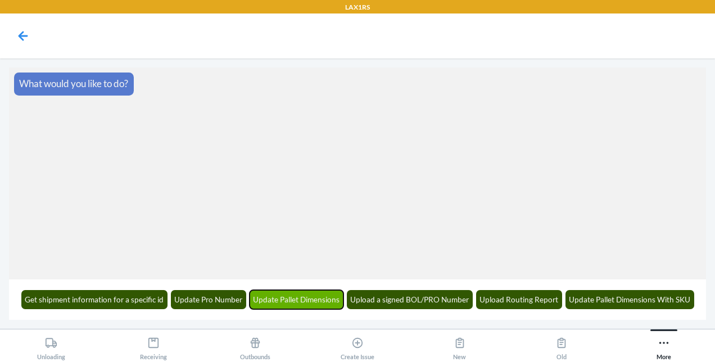
click at [275, 297] on button "Update Pallet Dimensions" at bounding box center [297, 299] width 94 height 19
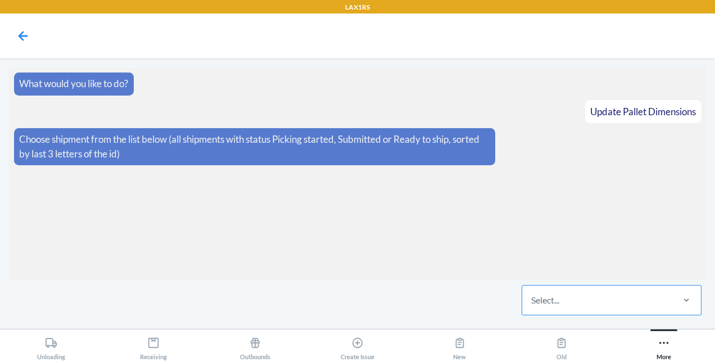
click at [614, 297] on div "Select..." at bounding box center [597, 300] width 150 height 29
click at [532, 297] on input "Select..." at bounding box center [531, 299] width 1 height 13
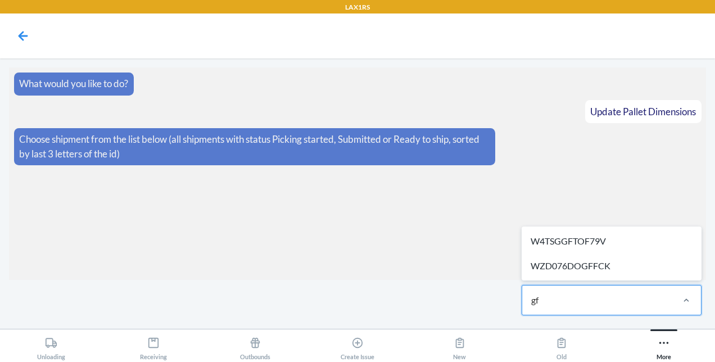
type input "g"
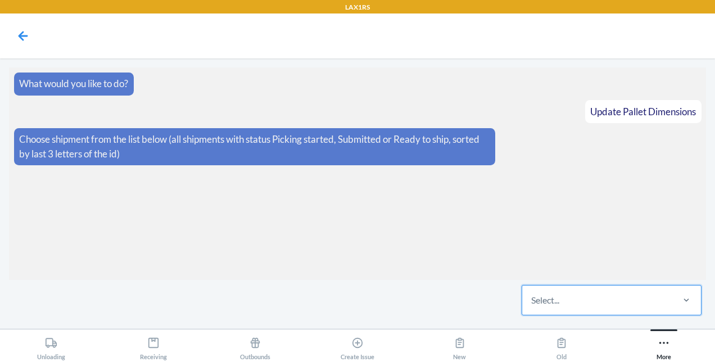
drag, startPoint x: 614, startPoint y: 297, endPoint x: 562, endPoint y: 304, distance: 52.2
click at [562, 304] on div "Select..." at bounding box center [597, 300] width 150 height 29
click at [532, 304] on input "0 results available. Select is focused ,type to refine list, press Down to open…" at bounding box center [531, 299] width 1 height 13
drag, startPoint x: 562, startPoint y: 304, endPoint x: 374, endPoint y: 234, distance: 200.5
click at [374, 234] on section "What would you like to do? Update Pallet Dimensions Choose shipment from the li…" at bounding box center [357, 173] width 697 height 212
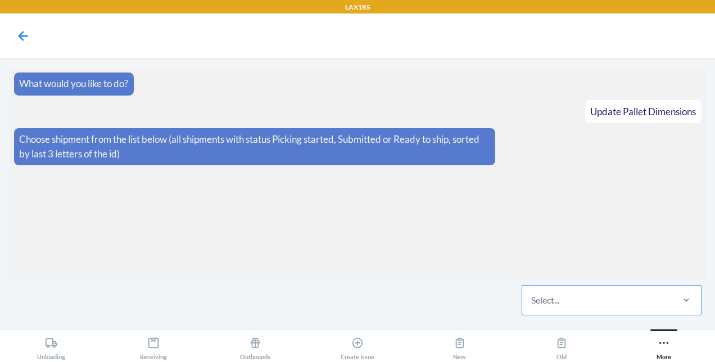
click at [570, 304] on div "Select..." at bounding box center [597, 300] width 150 height 29
click at [532, 304] on input "Select..." at bounding box center [531, 299] width 1 height 13
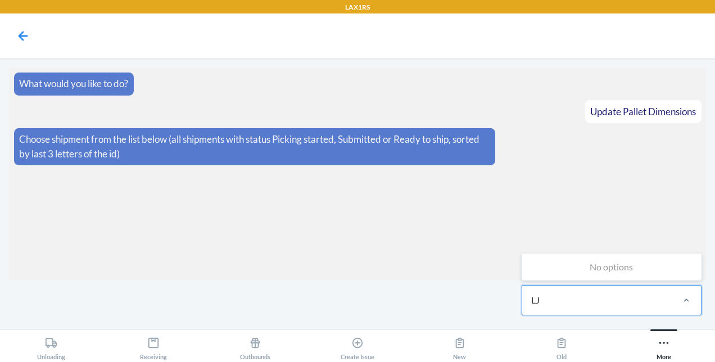
type input "L"
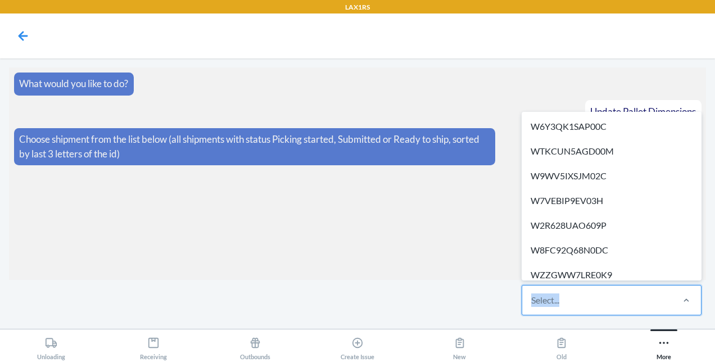
drag, startPoint x: 568, startPoint y: 295, endPoint x: 442, endPoint y: 280, distance: 126.8
click at [442, 280] on main "What would you like to do? Update Pallet Dimensions Choose shipment from the li…" at bounding box center [357, 193] width 697 height 252
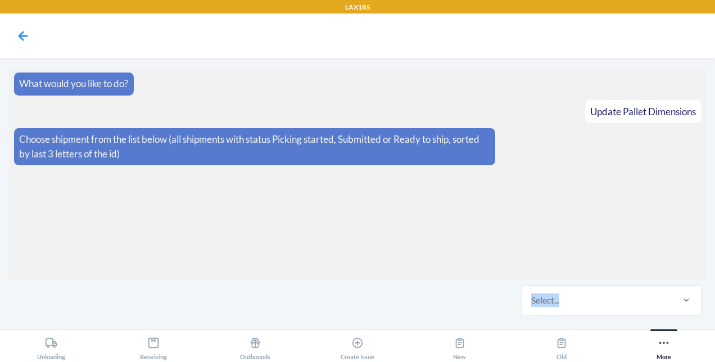
click at [558, 260] on section "What would you like to do? Update Pallet Dimensions Choose shipment from the li…" at bounding box center [357, 173] width 697 height 212
click at [667, 341] on icon at bounding box center [664, 343] width 12 height 12
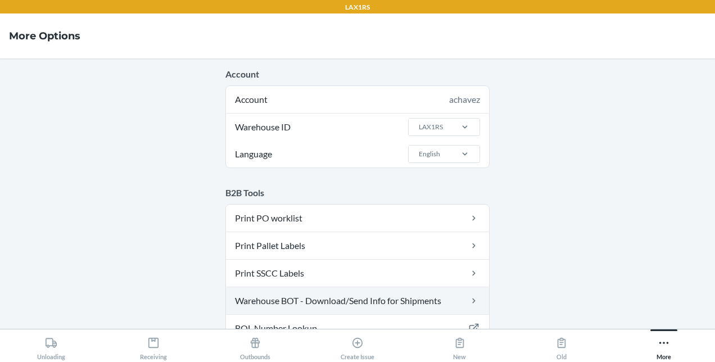
click at [358, 302] on link "Warehouse BOT - Download/Send Info for Shipments" at bounding box center [357, 300] width 263 height 27
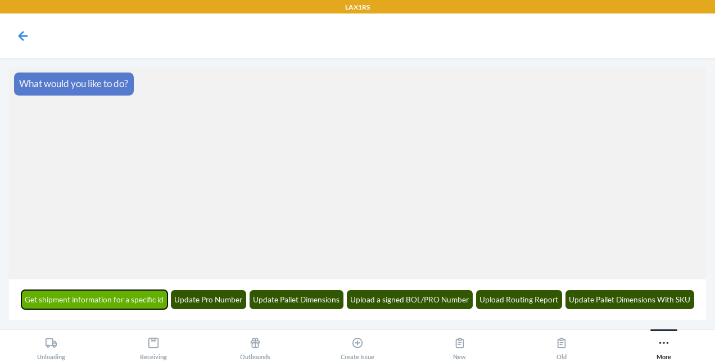
click at [150, 296] on button "Get shipment information for a specific id" at bounding box center [94, 299] width 147 height 19
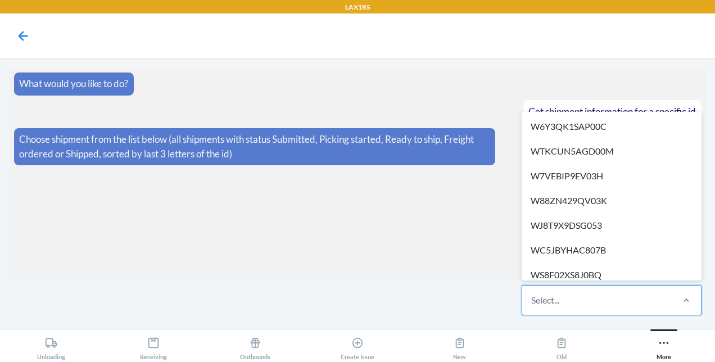
click at [586, 305] on div "Select..." at bounding box center [597, 300] width 150 height 29
click at [532, 305] on input "option W6Y3QK1SAP00C focused, 1 of 606. 606 results available. Use Up and Down …" at bounding box center [531, 299] width 1 height 13
type input "LJL"
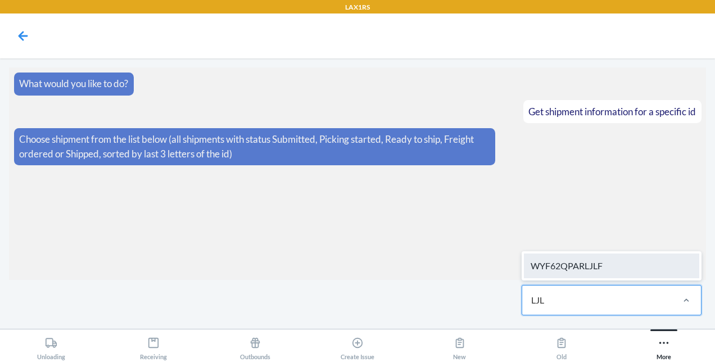
click at [595, 271] on div "WYF62QPARLJLF" at bounding box center [611, 266] width 175 height 25
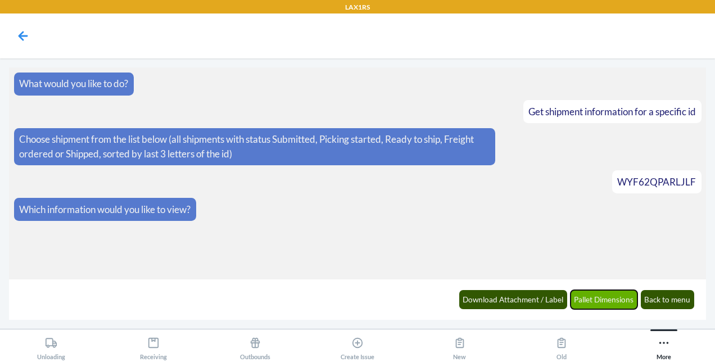
click at [619, 293] on button "Pallet Dimensions" at bounding box center [604, 299] width 67 height 19
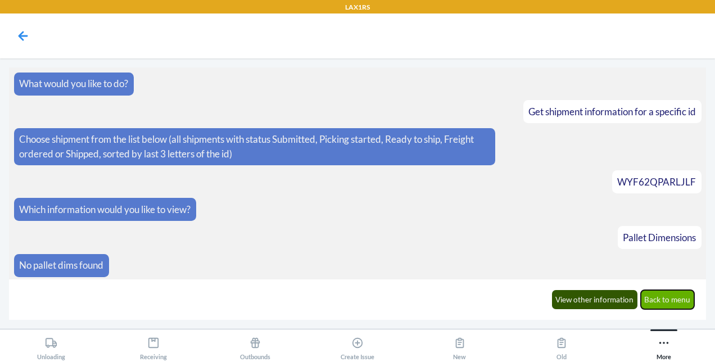
click at [684, 291] on button "Back to menu" at bounding box center [668, 299] width 54 height 19
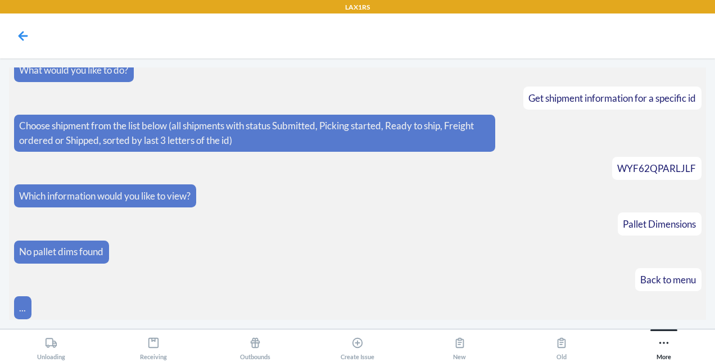
scroll to position [54, 0]
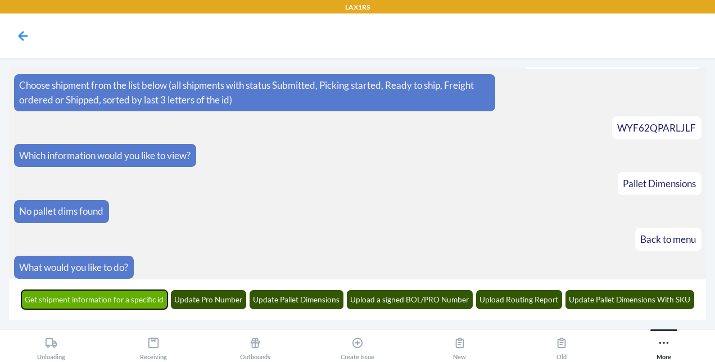
click at [124, 293] on button "Get shipment information for a specific id" at bounding box center [94, 299] width 147 height 19
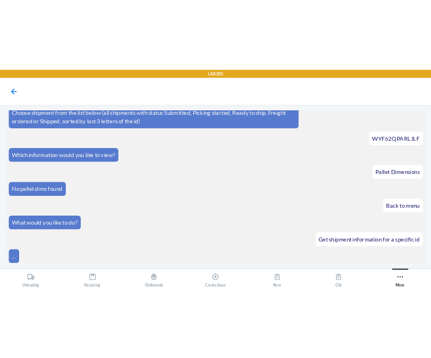
scroll to position [123, 0]
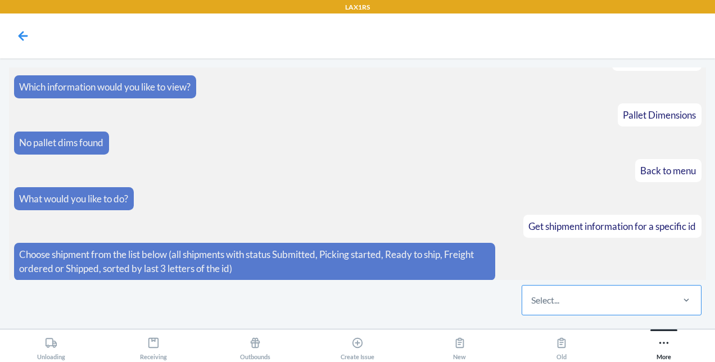
click at [570, 307] on div "Select..." at bounding box center [597, 300] width 150 height 29
click at [532, 307] on input "Select..." at bounding box center [531, 299] width 1 height 13
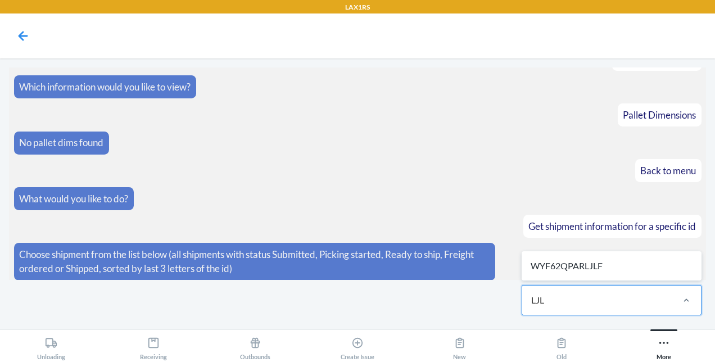
type input "LJL"
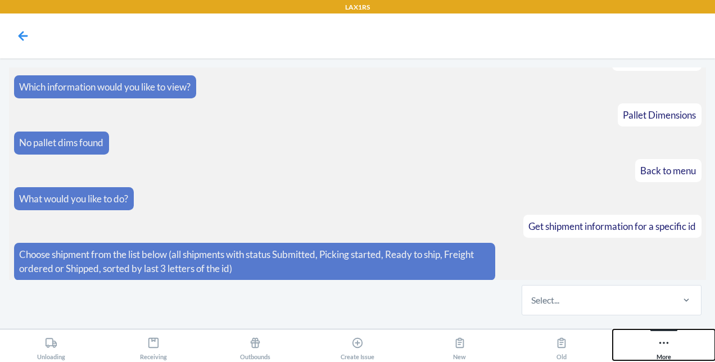
click at [662, 344] on icon at bounding box center [664, 343] width 12 height 12
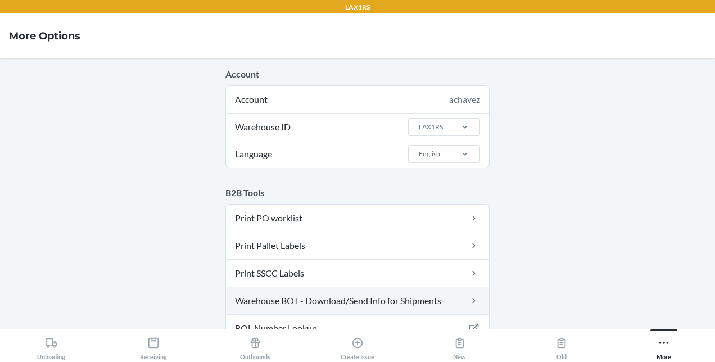
click at [387, 302] on link "Warehouse BOT - Download/Send Info for Shipments" at bounding box center [357, 300] width 263 height 27
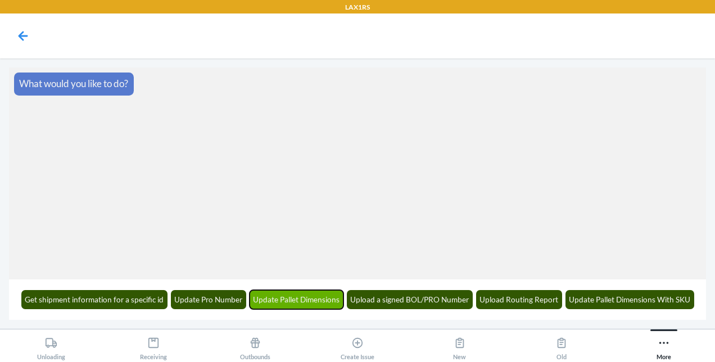
click at [308, 298] on button "Update Pallet Dimensions" at bounding box center [297, 299] width 94 height 19
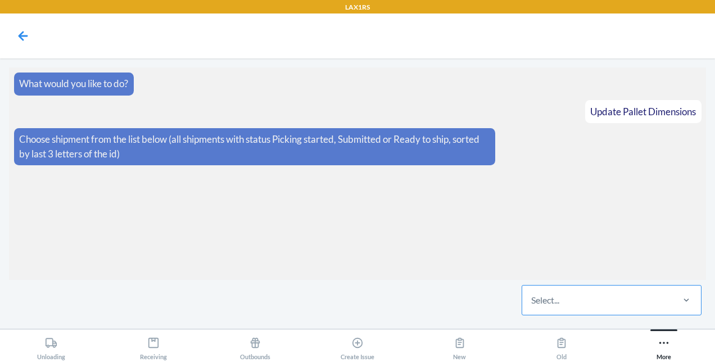
click at [598, 300] on div "Select..." at bounding box center [597, 300] width 150 height 29
click at [532, 300] on input "Select..." at bounding box center [531, 299] width 1 height 13
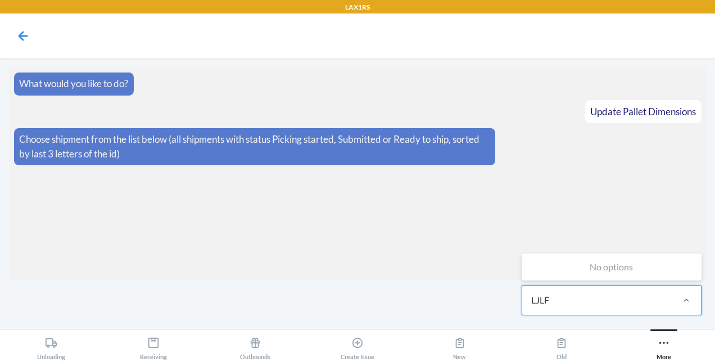
type input "LJLF"
type input "K"
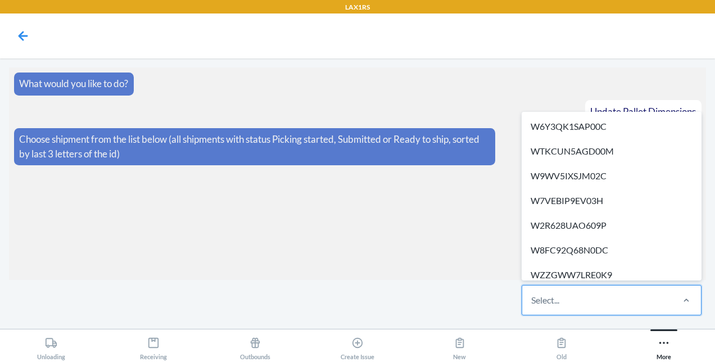
click at [423, 94] on article "What would you like to do?" at bounding box center [357, 84] width 687 height 23
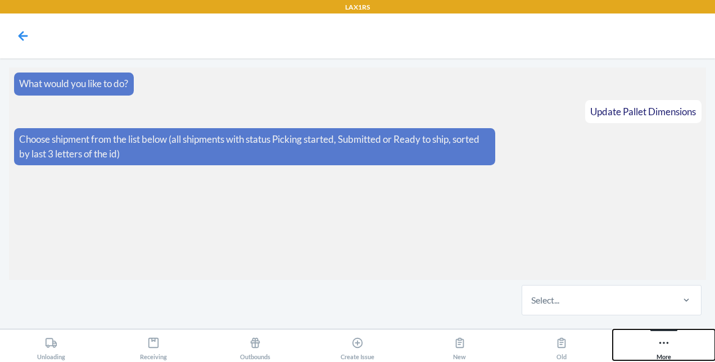
click at [659, 340] on icon at bounding box center [664, 343] width 12 height 12
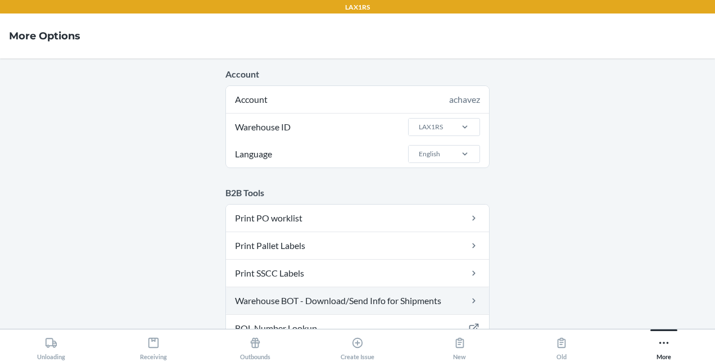
click at [338, 301] on link "Warehouse BOT - Download/Send Info for Shipments" at bounding box center [357, 300] width 263 height 27
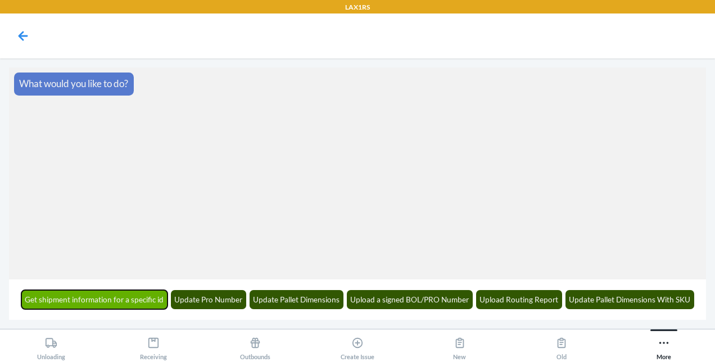
click at [120, 297] on button "Get shipment information for a specific id" at bounding box center [94, 299] width 147 height 19
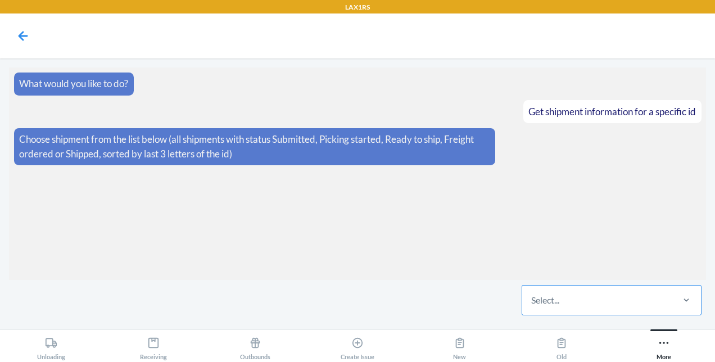
click at [603, 309] on div "Select..." at bounding box center [597, 300] width 150 height 29
click at [532, 307] on input "Select..." at bounding box center [531, 299] width 1 height 13
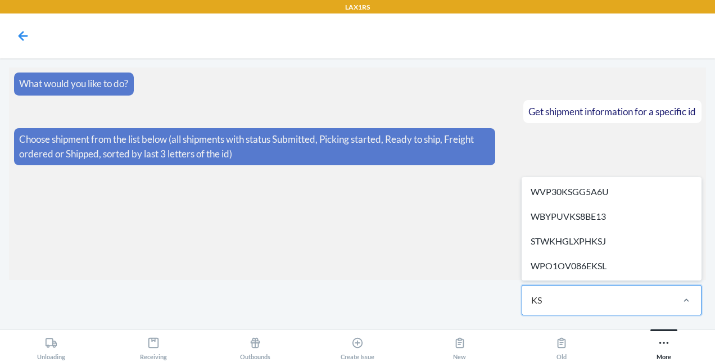
type input "K"
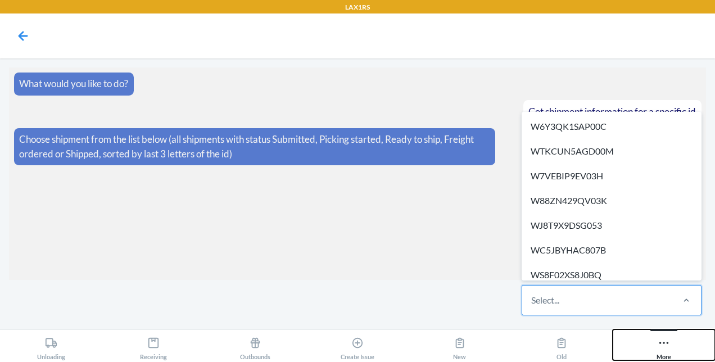
click at [669, 346] on icon at bounding box center [664, 343] width 12 height 12
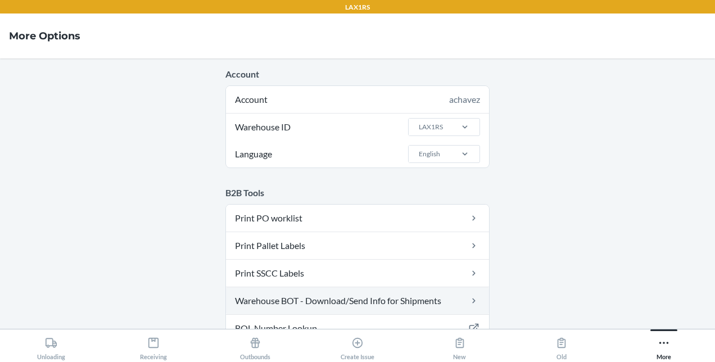
click at [435, 300] on link "Warehouse BOT - Download/Send Info for Shipments" at bounding box center [357, 300] width 263 height 27
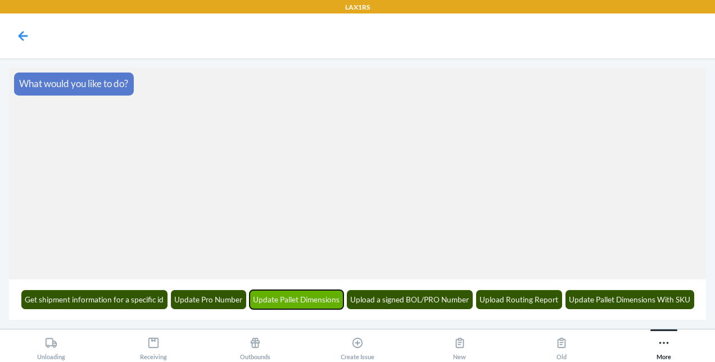
click at [295, 298] on button "Update Pallet Dimensions" at bounding box center [297, 299] width 94 height 19
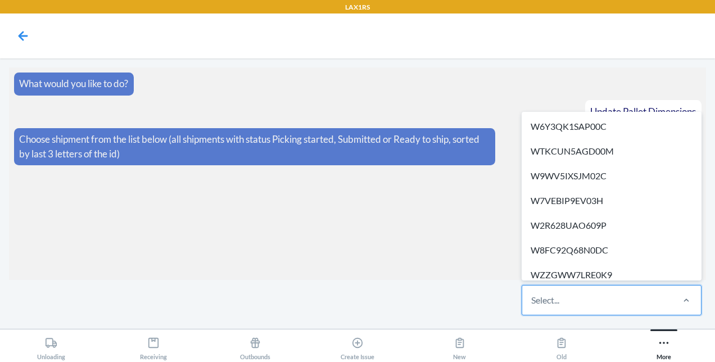
click at [567, 292] on div "Select..." at bounding box center [597, 300] width 150 height 29
click at [532, 293] on input "option W6Y3QK1SAP00C focused, 1 of 300. 300 results available. Use Up and Down …" at bounding box center [531, 299] width 1 height 13
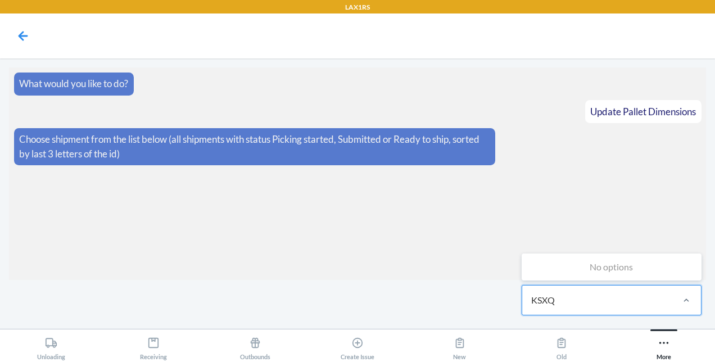
type input "KSXQ"
